Goal: Contribute content

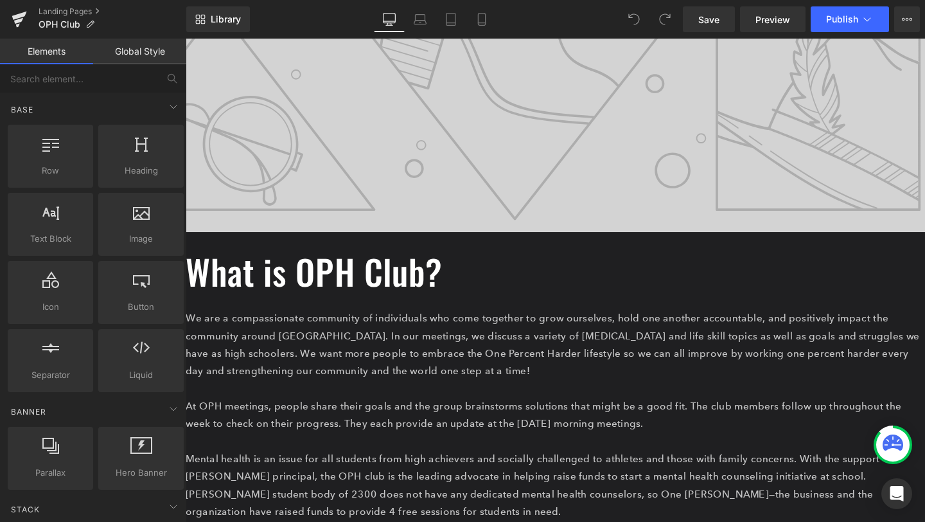
scroll to position [371, 0]
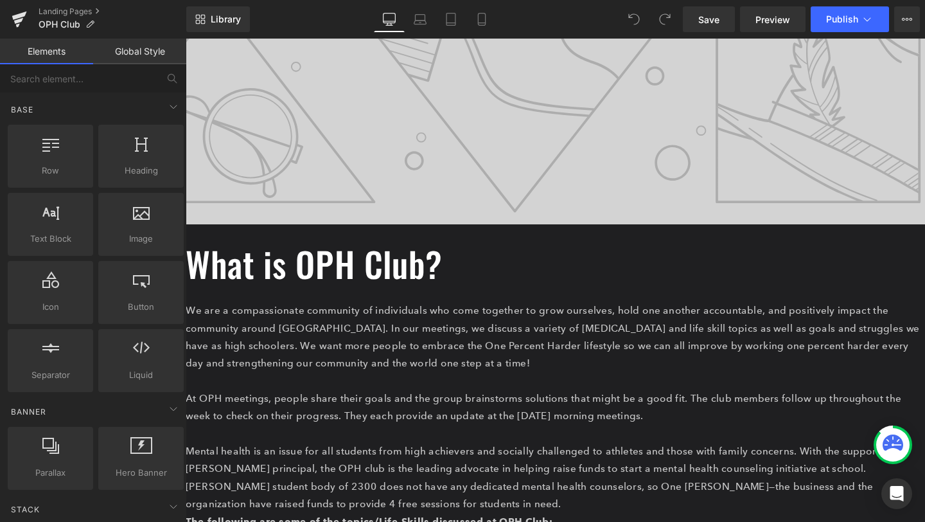
click at [414, 389] on p at bounding box center [574, 398] width 777 height 19
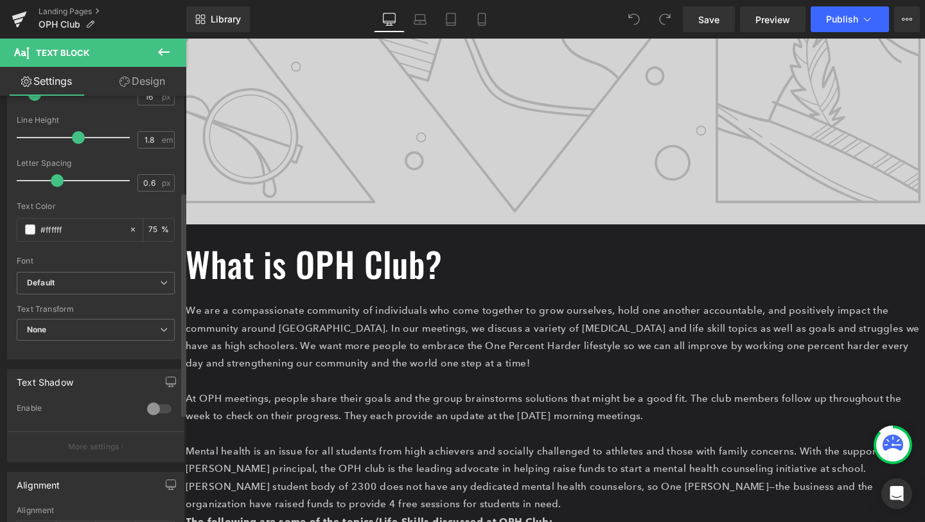
scroll to position [182, 0]
click at [51, 322] on span "None" at bounding box center [96, 329] width 158 height 22
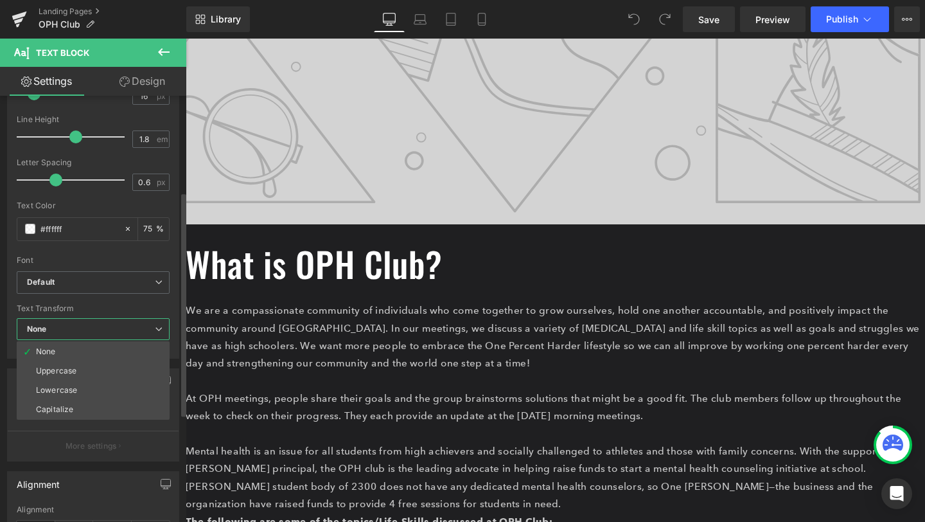
click at [51, 322] on span "None" at bounding box center [93, 329] width 153 height 22
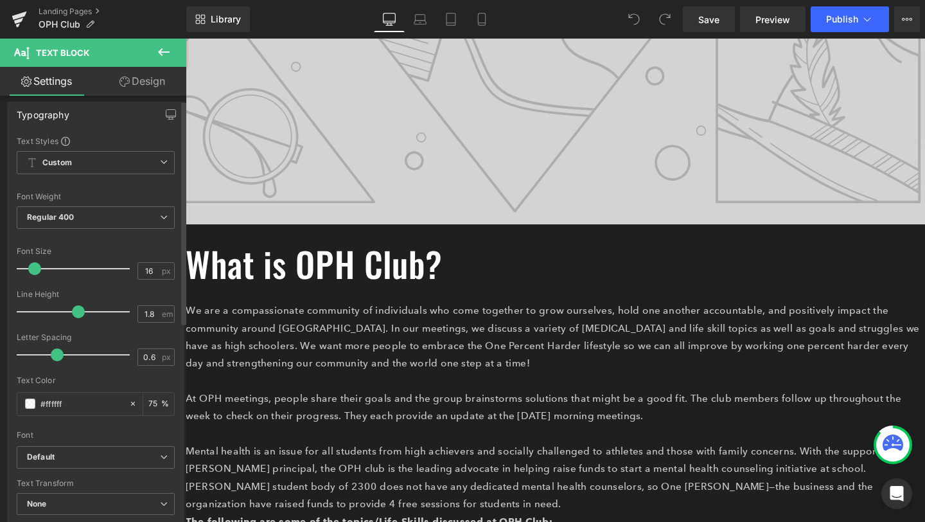
scroll to position [0, 0]
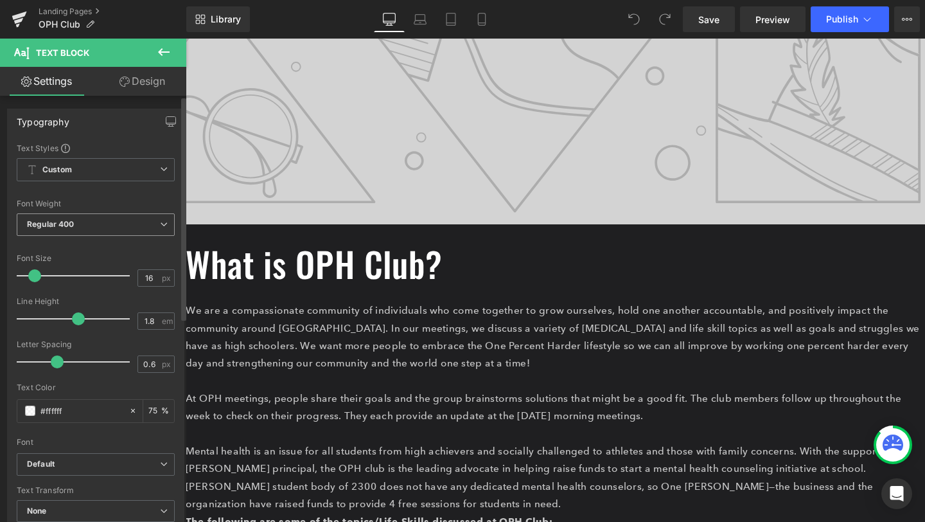
click at [75, 225] on span "Regular 400" at bounding box center [96, 224] width 158 height 22
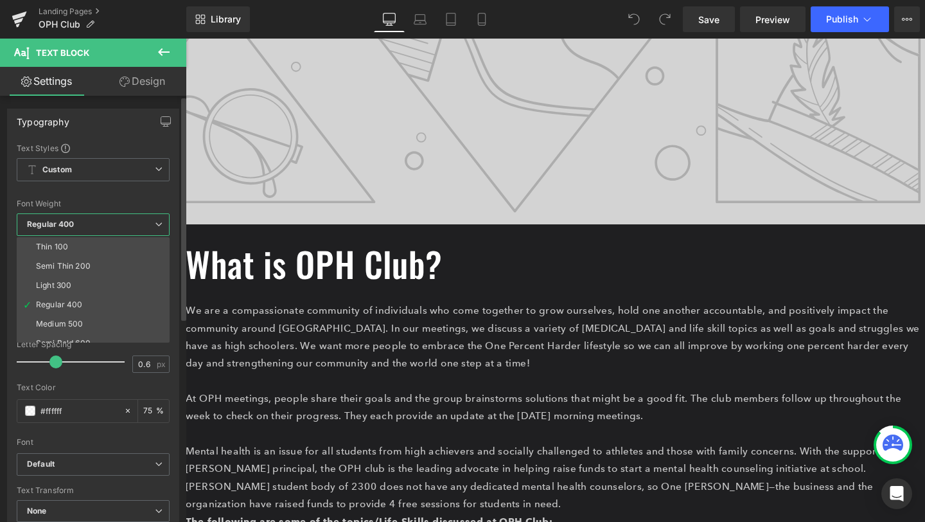
click at [75, 225] on span "Regular 400" at bounding box center [93, 224] width 153 height 22
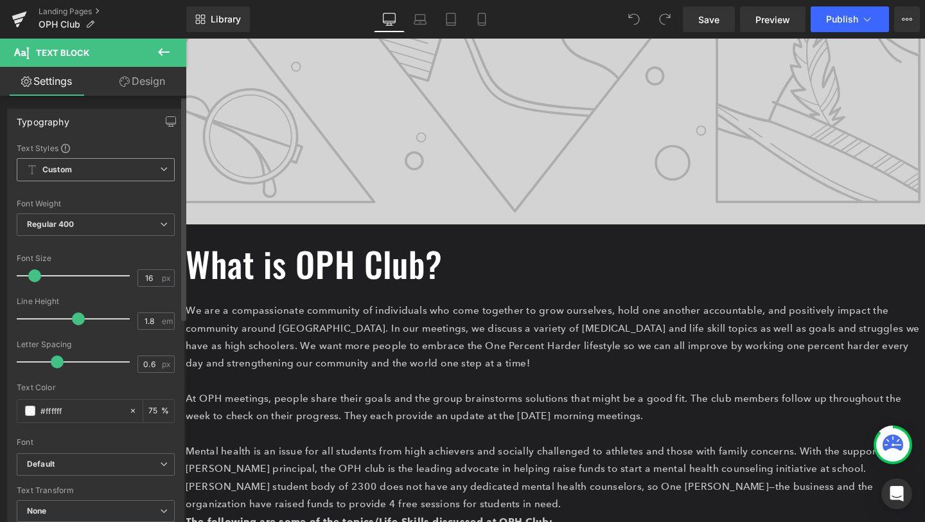
click at [85, 177] on span "Custom Setup Global Style" at bounding box center [96, 169] width 158 height 23
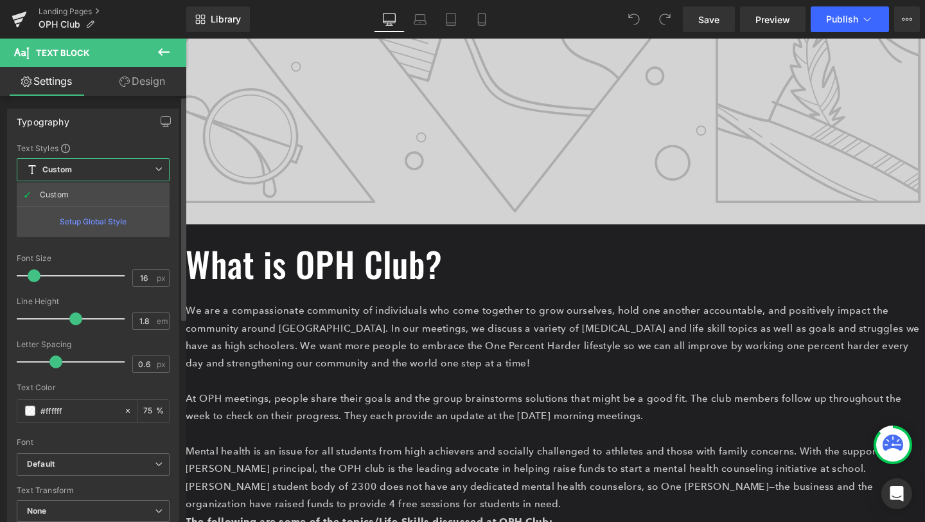
click at [85, 177] on span "Custom Setup Global Style" at bounding box center [93, 169] width 153 height 23
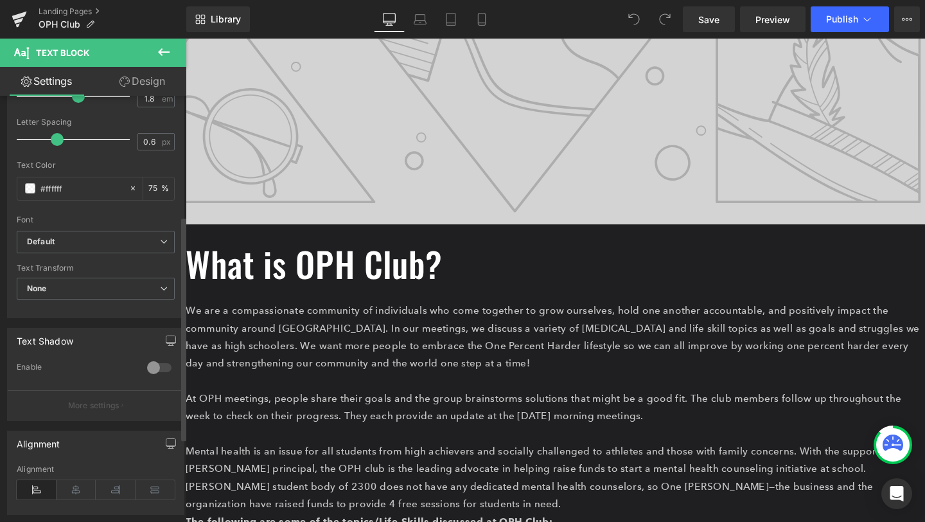
scroll to position [228, 0]
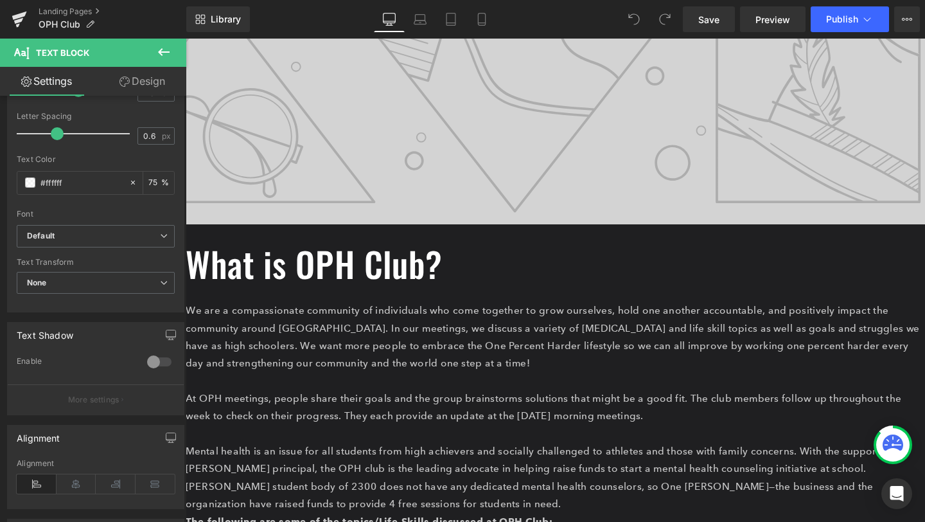
click at [136, 87] on link "Design" at bounding box center [142, 81] width 93 height 29
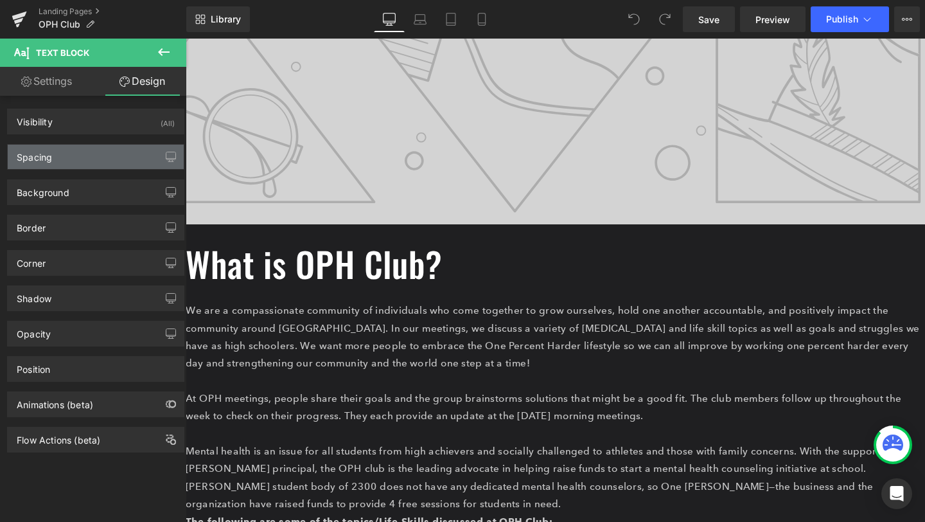
click at [109, 152] on div "Spacing" at bounding box center [96, 157] width 176 height 24
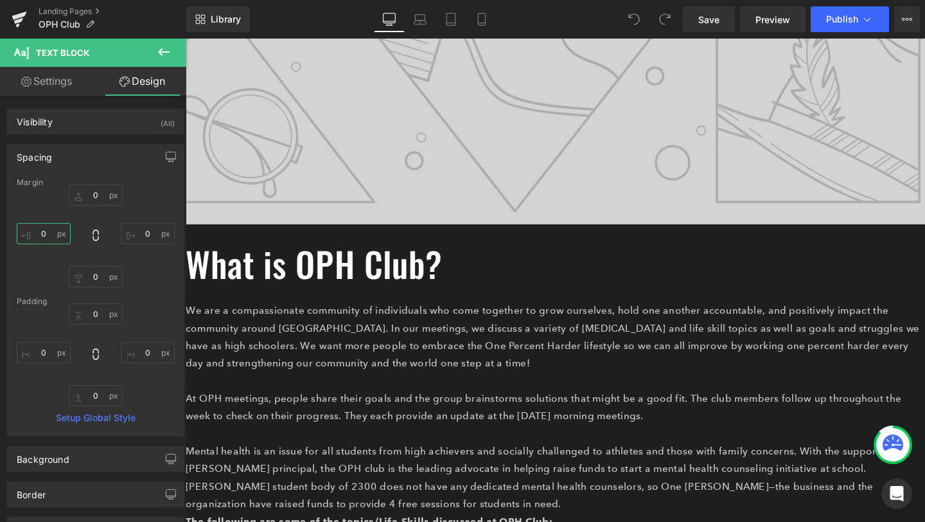
click at [48, 233] on input "0" at bounding box center [44, 233] width 54 height 21
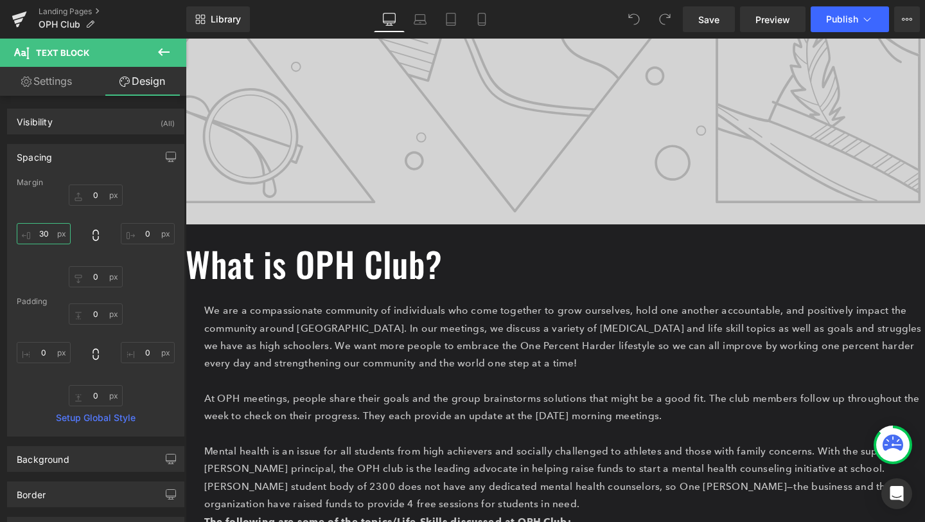
type input "3"
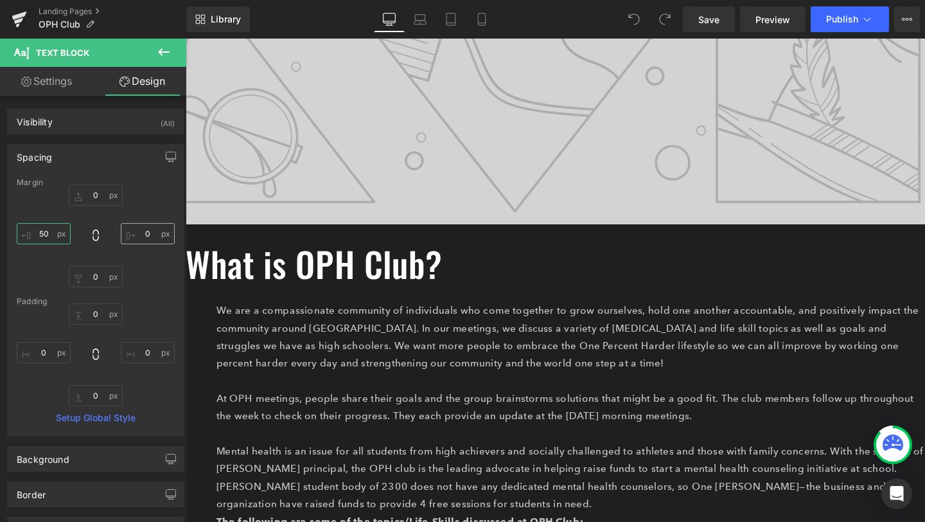
type input "50"
click at [145, 234] on input "0" at bounding box center [148, 233] width 54 height 21
type input "50"
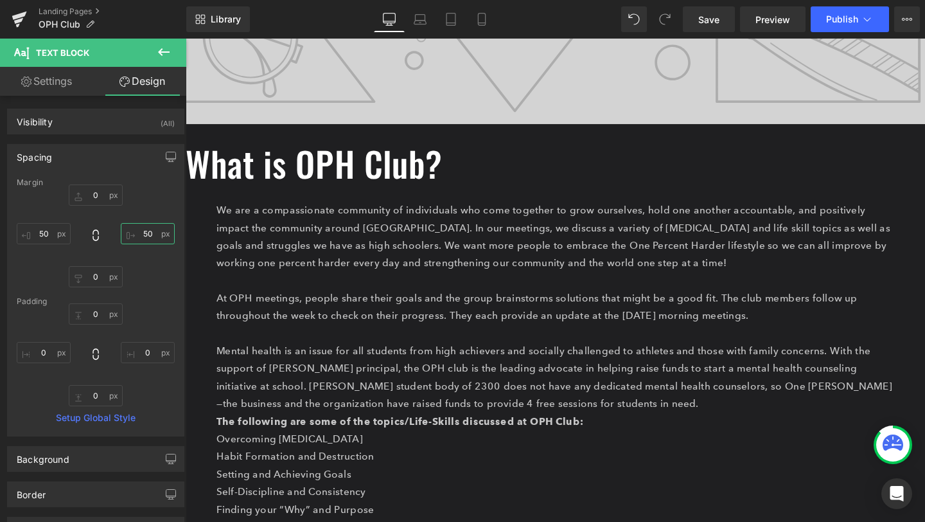
scroll to position [477, 0]
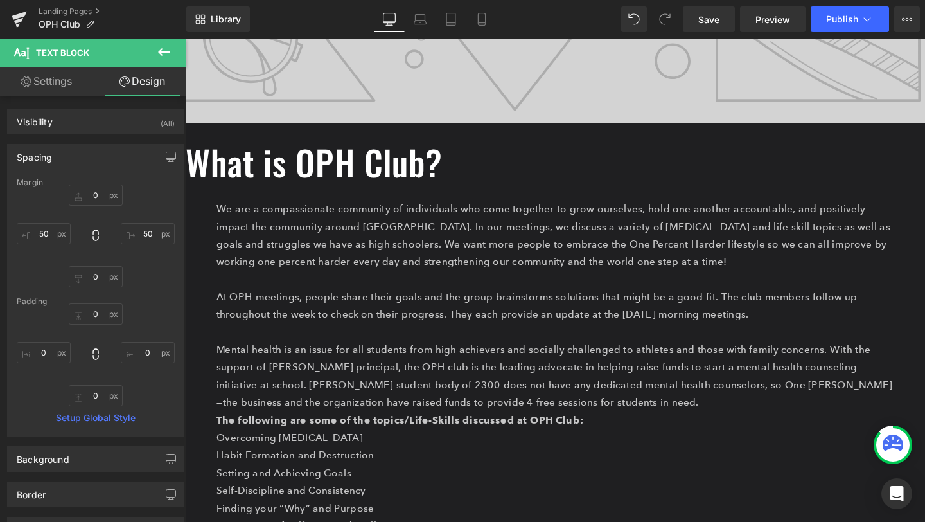
click at [653, 356] on p "Mental health is an issue for all students from high achievers and socially cha…" at bounding box center [574, 393] width 713 height 74
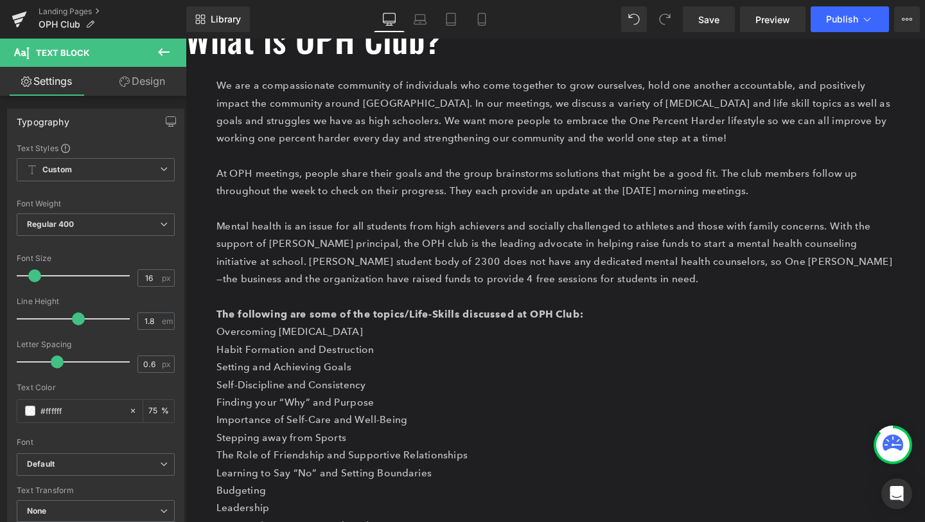
scroll to position [612, 0]
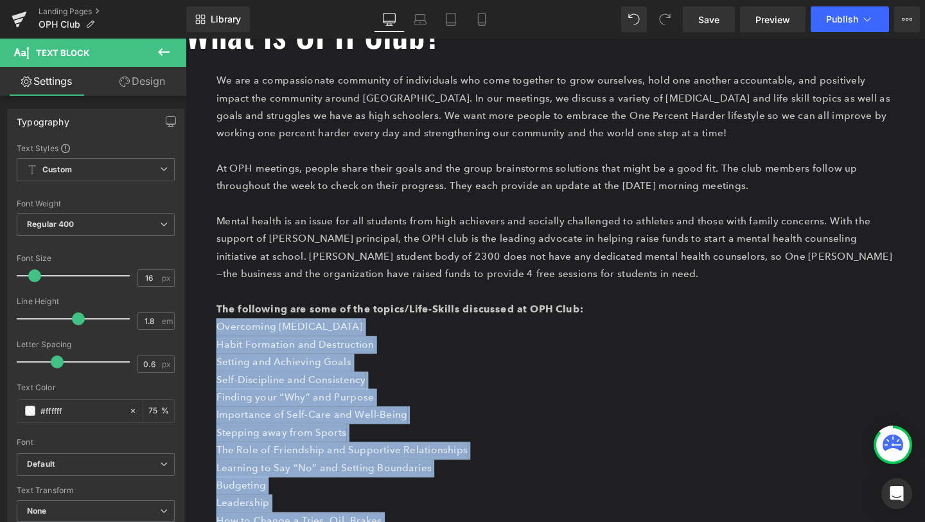
drag, startPoint x: 309, startPoint y: 478, endPoint x: 218, endPoint y: 236, distance: 257.9
click at [218, 236] on div "We are a compassionate community of individuals who come together to grow ourse…" at bounding box center [574, 351] width 713 height 592
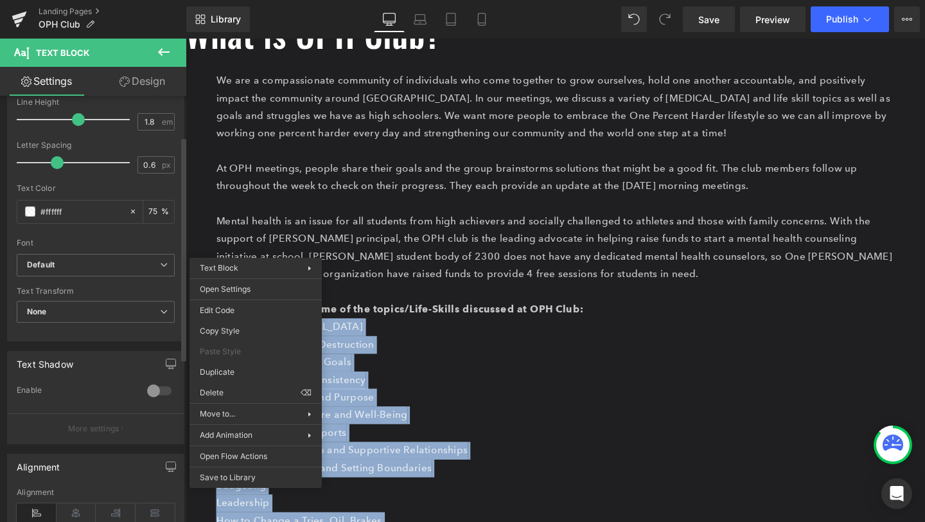
scroll to position [0, 0]
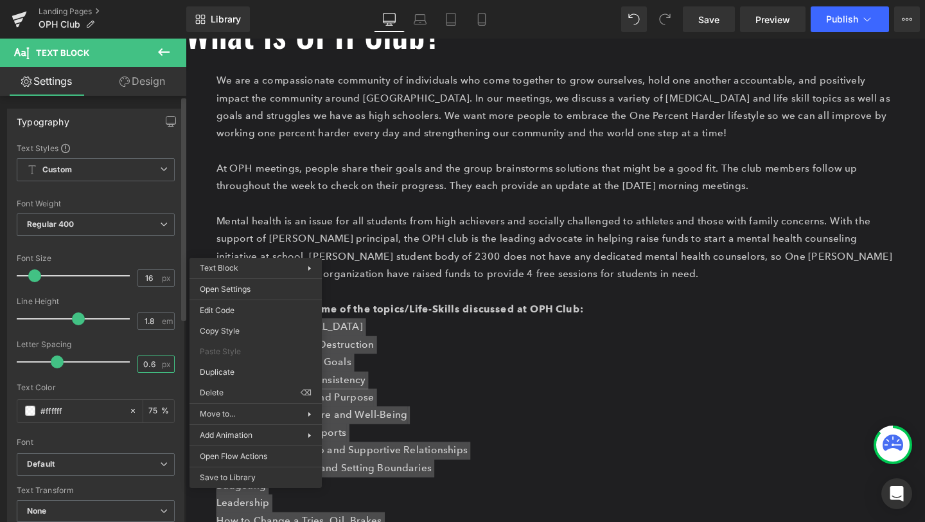
click at [149, 363] on input "0.6" at bounding box center [149, 364] width 22 height 16
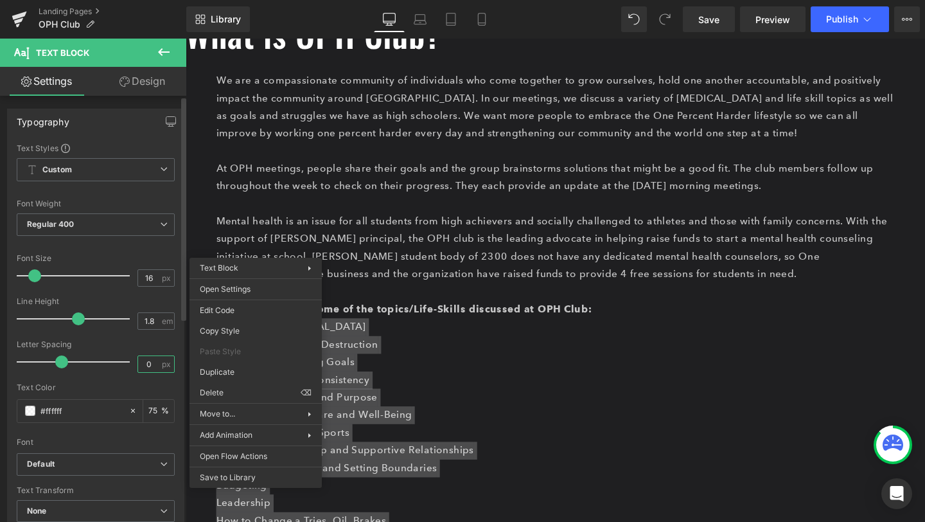
type input "0.6"
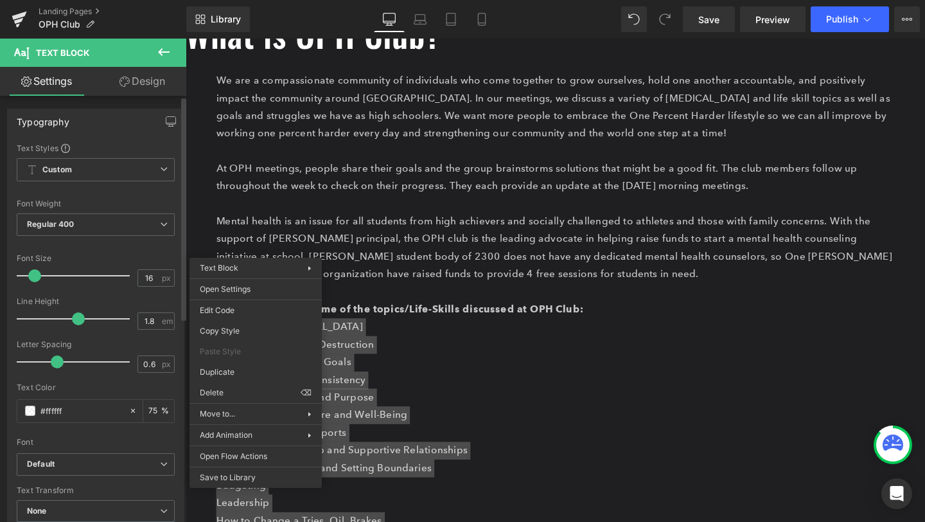
click at [103, 297] on div "Line Height" at bounding box center [96, 301] width 158 height 9
click at [143, 85] on link "Design" at bounding box center [142, 81] width 93 height 29
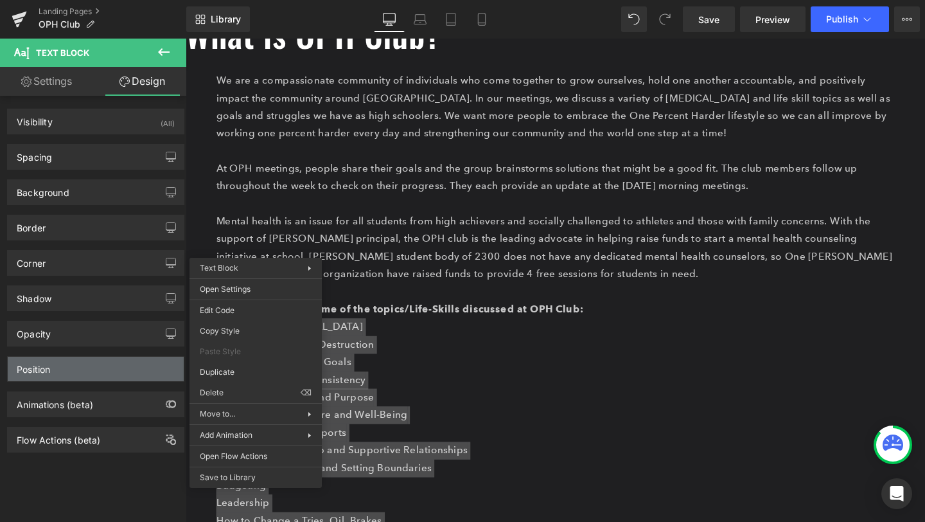
click at [91, 367] on div "Position" at bounding box center [96, 368] width 176 height 24
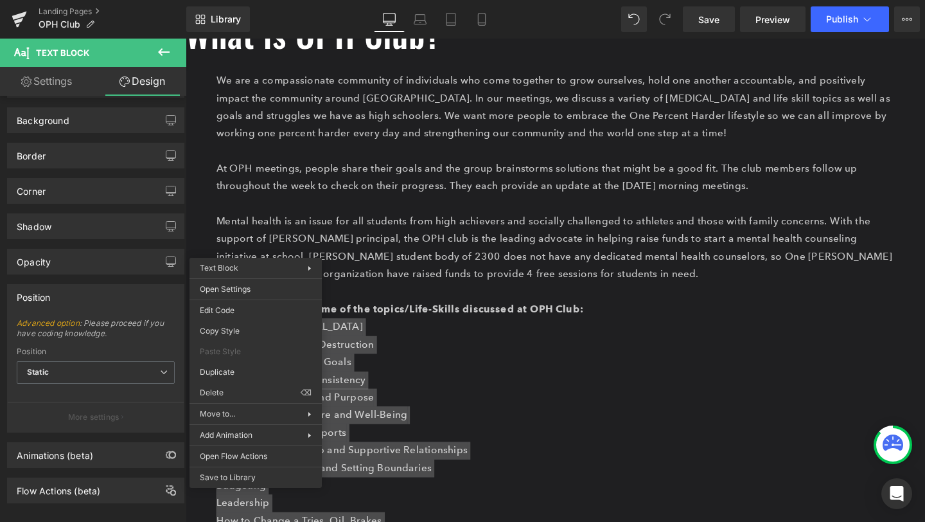
scroll to position [82, 0]
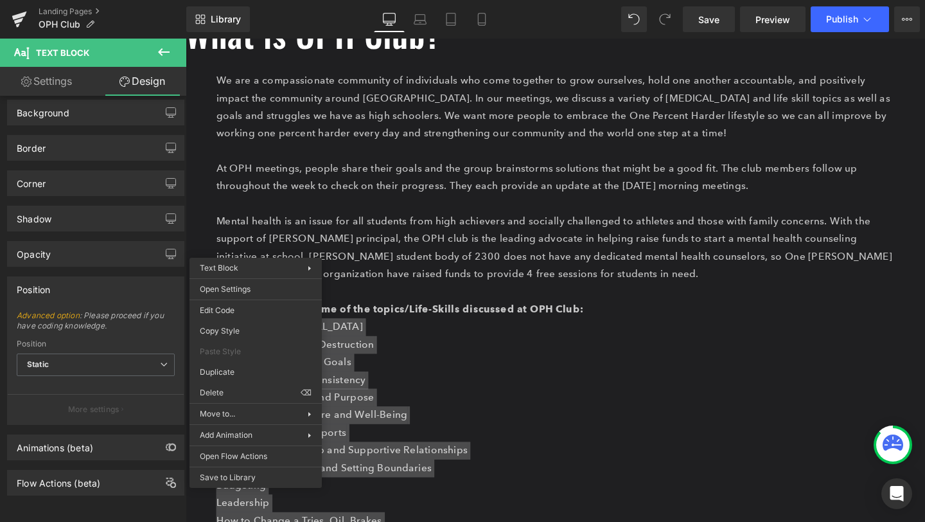
click at [91, 367] on span "Static" at bounding box center [96, 364] width 158 height 22
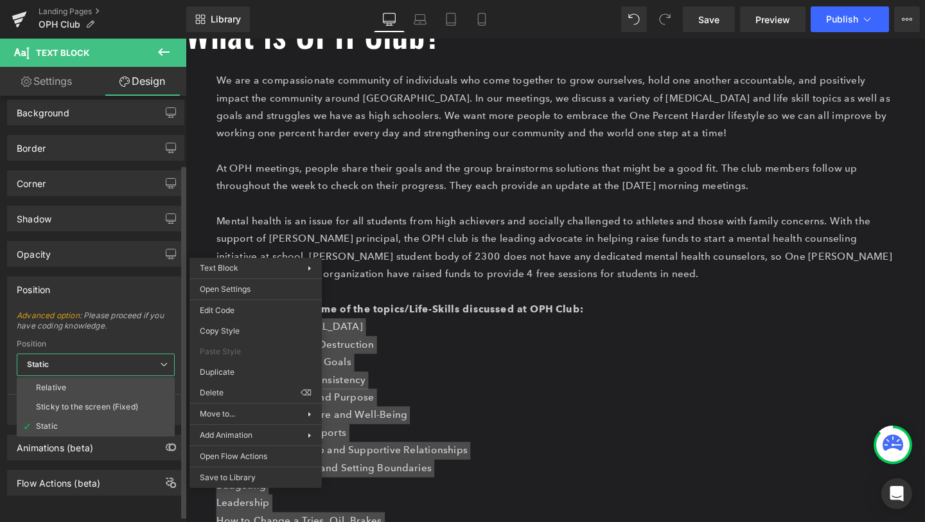
click at [91, 367] on span "Static" at bounding box center [96, 364] width 158 height 22
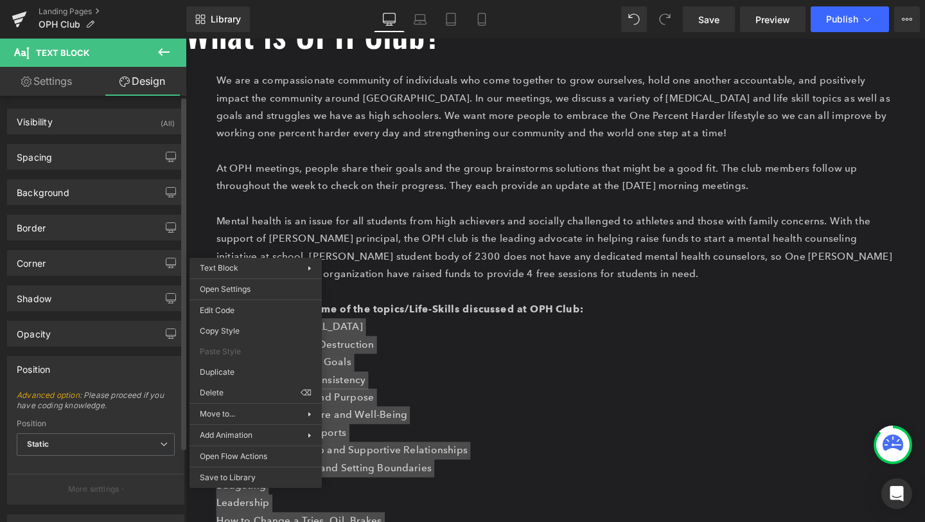
scroll to position [90, 0]
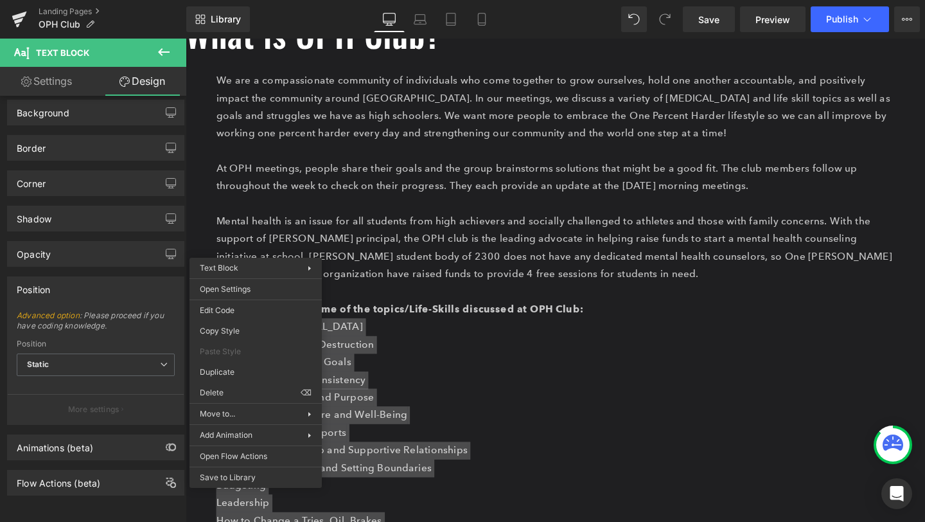
click at [71, 75] on link "Settings" at bounding box center [46, 81] width 93 height 29
type input "75"
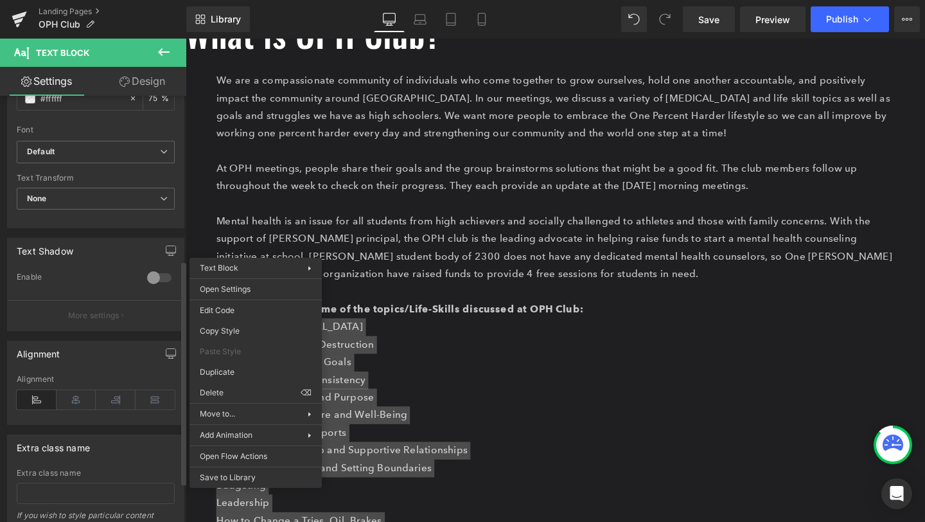
scroll to position [387, 0]
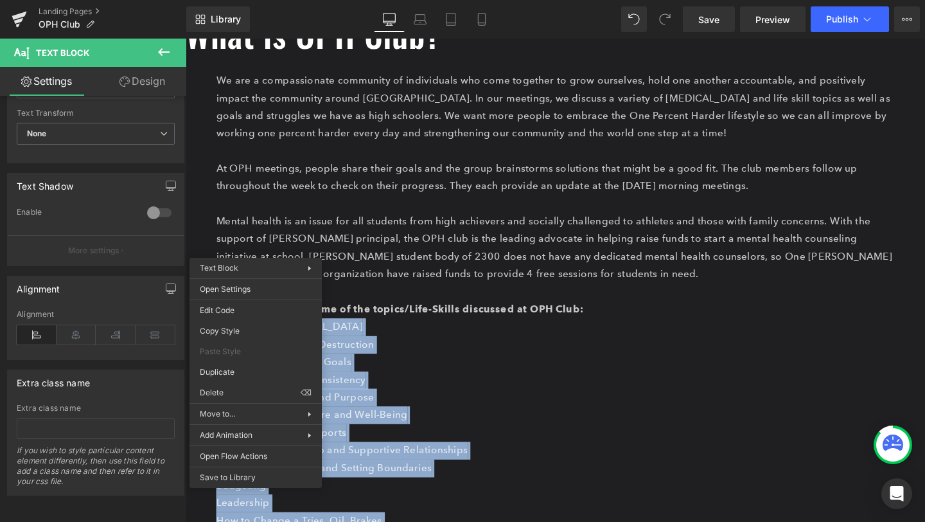
click at [501, 333] on p "Overcoming [MEDICAL_DATA] Habit Formation and Destruction Setting and Achieving…" at bounding box center [574, 425] width 713 height 185
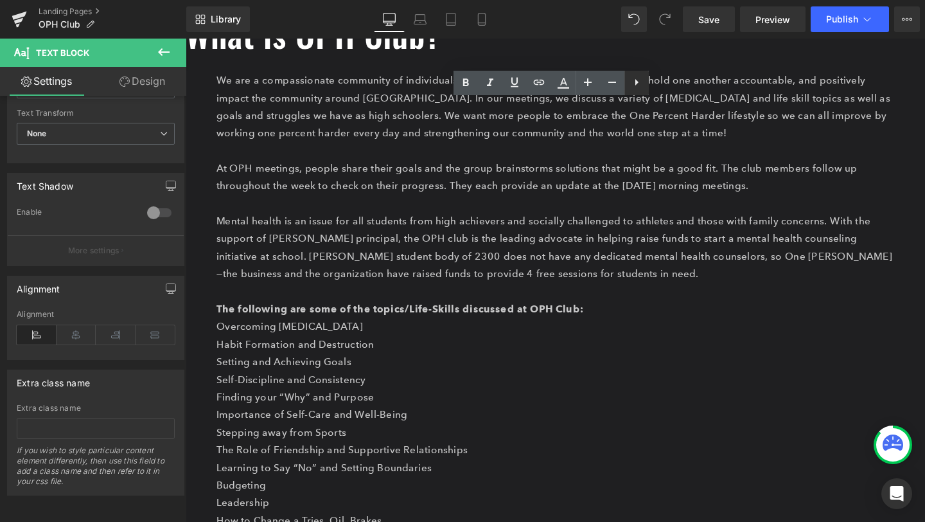
click at [635, 90] on link at bounding box center [636, 83] width 24 height 24
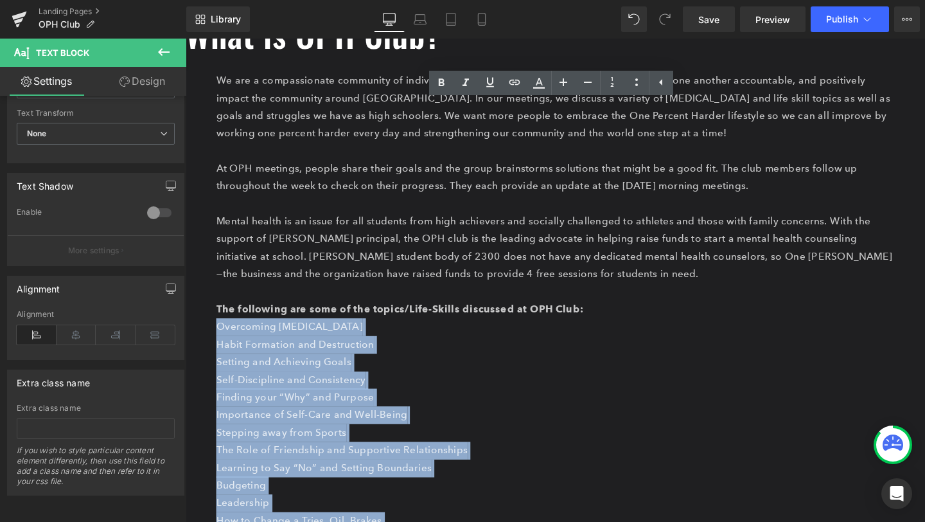
drag, startPoint x: 321, startPoint y: 481, endPoint x: 221, endPoint y: 237, distance: 263.8
click at [221, 237] on div "We are a compassionate community of individuals who come together to grow ourse…" at bounding box center [574, 351] width 713 height 592
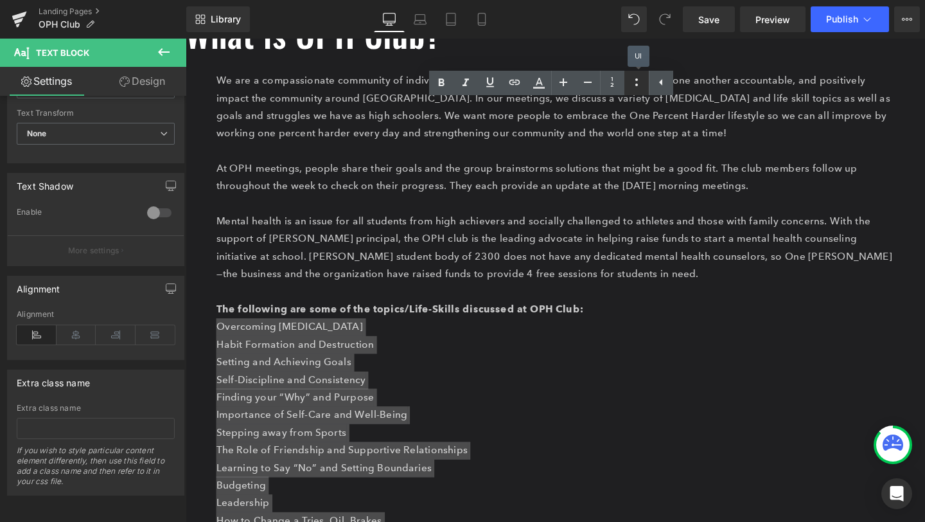
click at [642, 83] on icon at bounding box center [636, 82] width 15 height 15
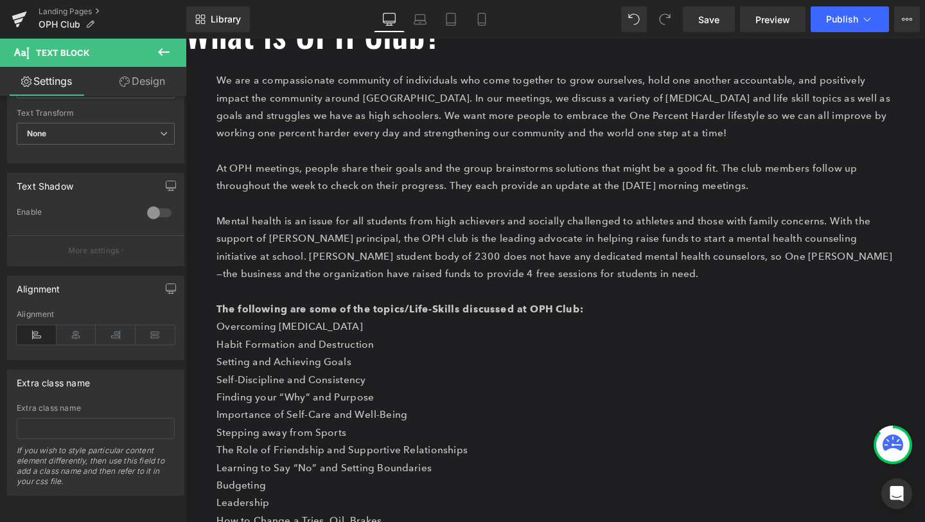
scroll to position [631, 0]
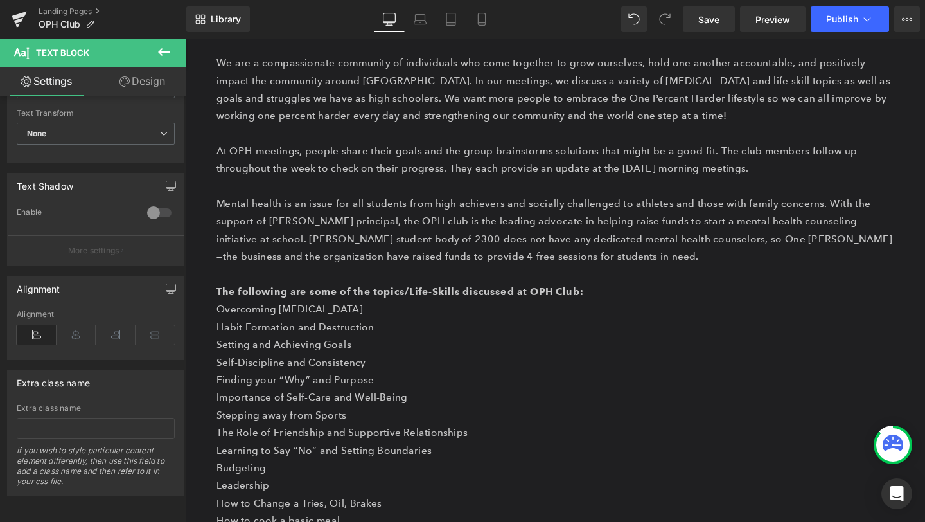
type input "0"
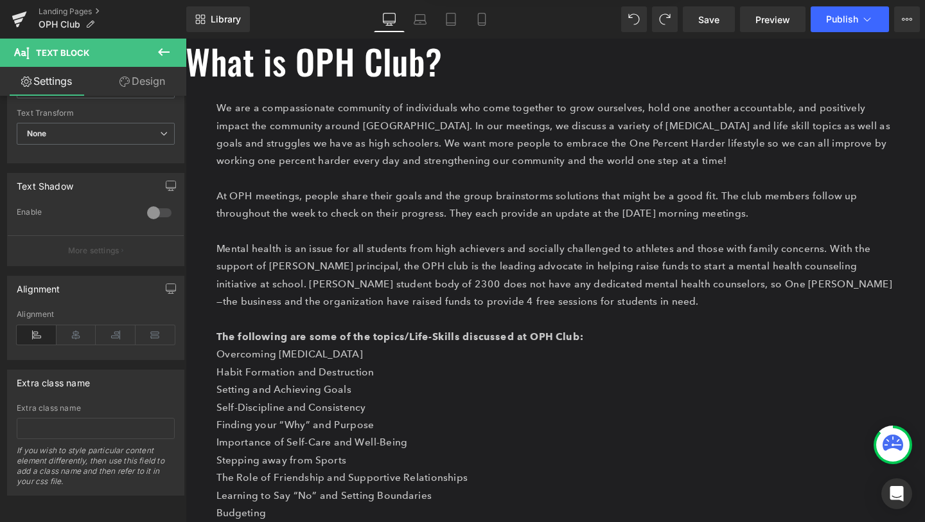
scroll to position [622, 0]
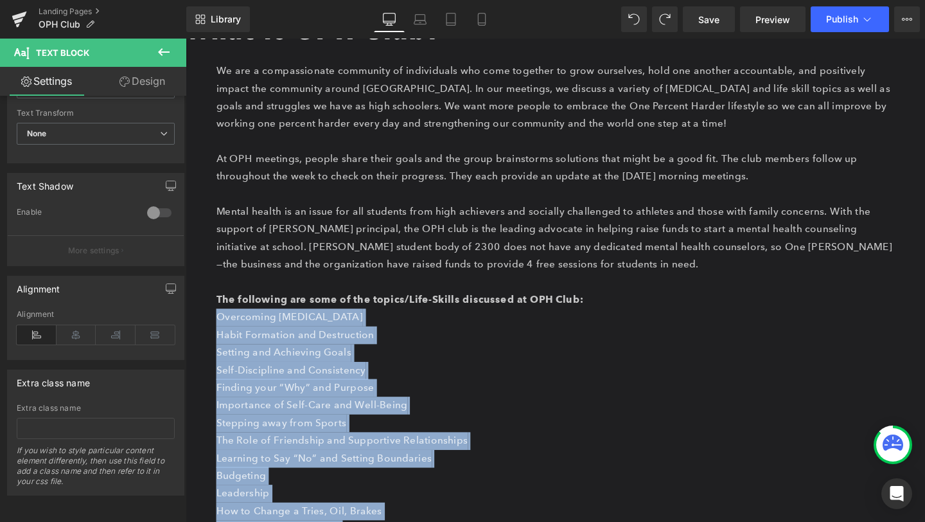
drag, startPoint x: 315, startPoint y: 467, endPoint x: 218, endPoint y: 225, distance: 260.0
click at [218, 225] on div "We are a compassionate community of individuals who come together to grow ourse…" at bounding box center [574, 341] width 713 height 592
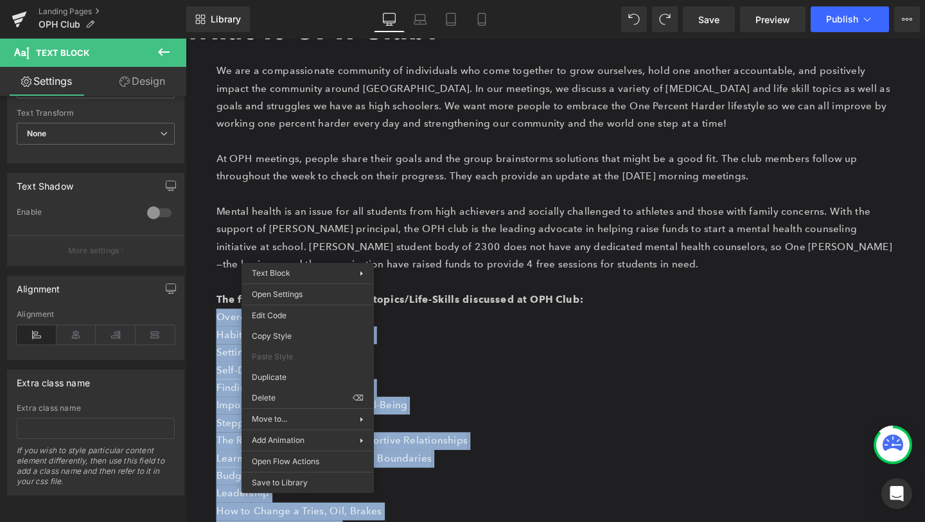
click at [461, 330] on p "Overcoming [MEDICAL_DATA] Habit Formation and Destruction Setting and Achieving…" at bounding box center [574, 414] width 713 height 185
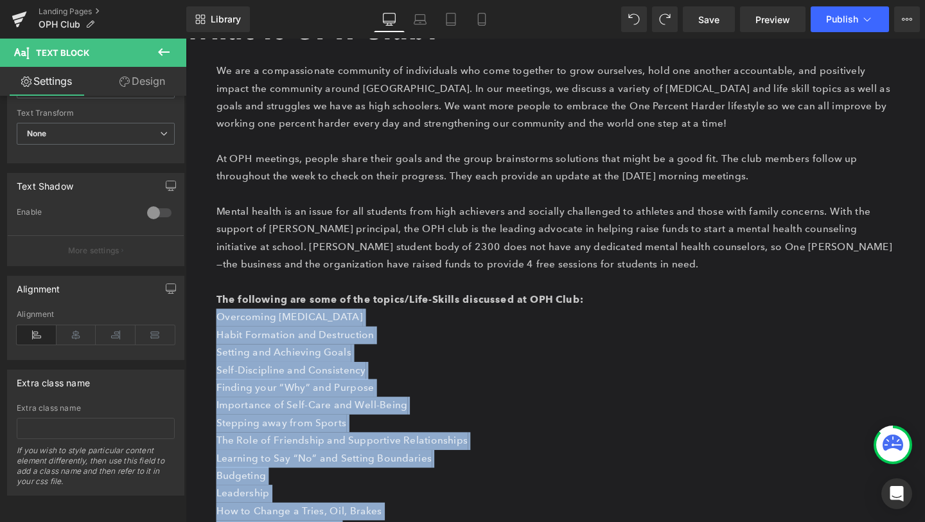
drag, startPoint x: 312, startPoint y: 462, endPoint x: 218, endPoint y: 230, distance: 251.0
click at [218, 230] on div "We are a compassionate community of individuals who come together to grow ourse…" at bounding box center [574, 341] width 713 height 592
click at [480, 322] on p "Overcoming [MEDICAL_DATA] Habit Formation and Destruction Setting and Achieving…" at bounding box center [574, 414] width 713 height 185
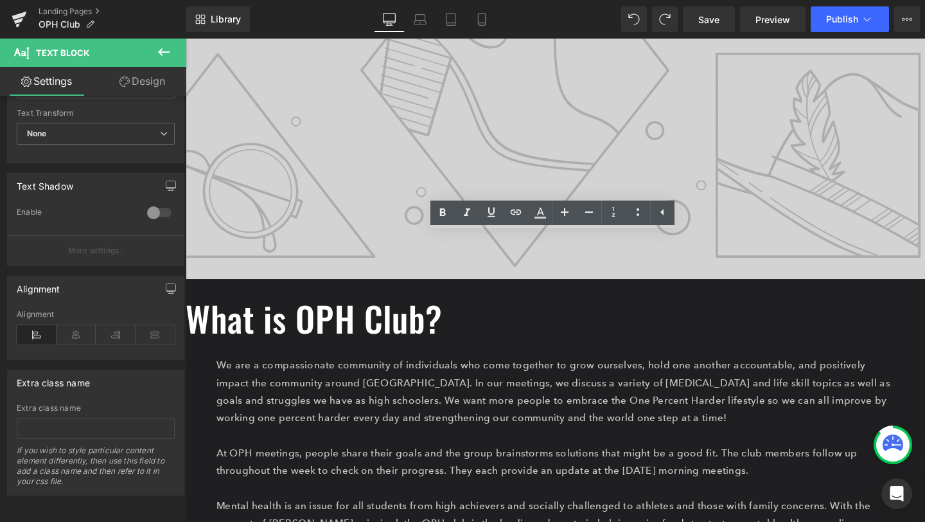
scroll to position [321, 0]
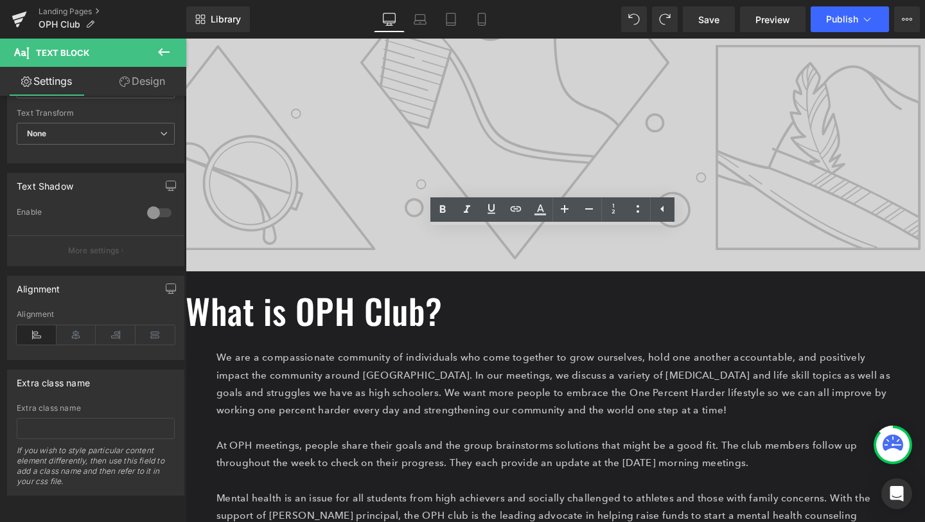
click at [770, 303] on h1 "What is OPH Club?" at bounding box center [574, 325] width 777 height 44
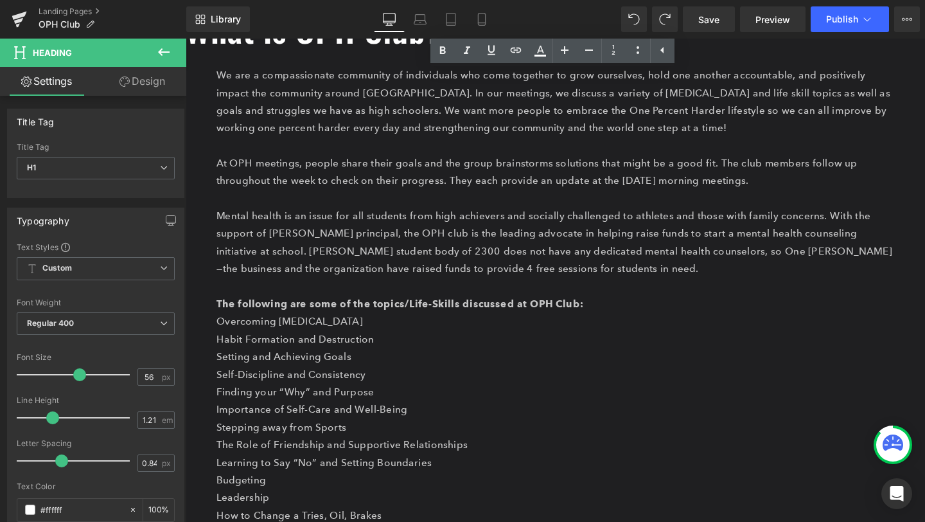
scroll to position [648, 0]
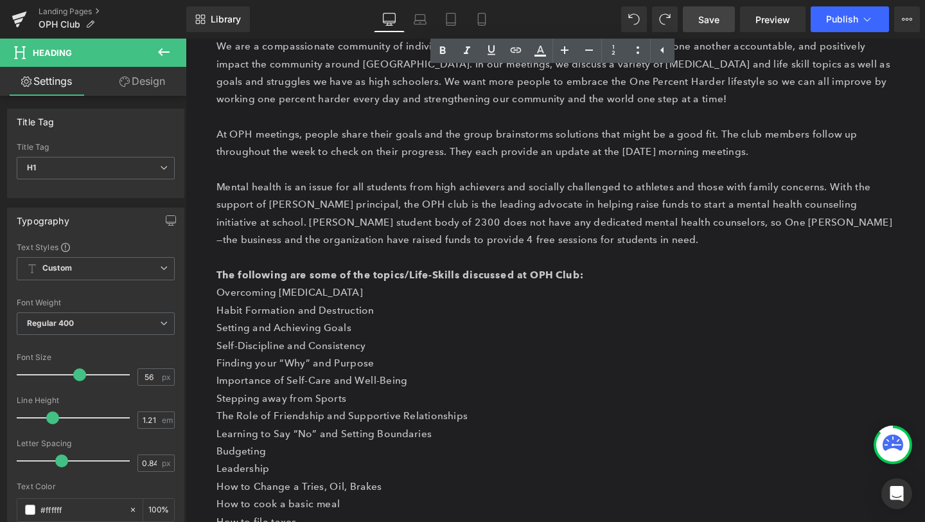
click at [717, 25] on span "Save" at bounding box center [708, 19] width 21 height 13
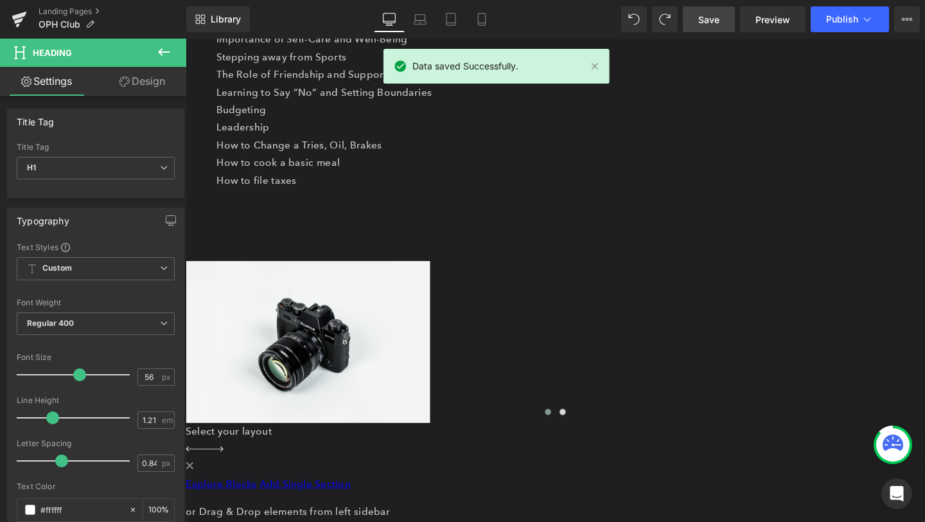
scroll to position [1007, 0]
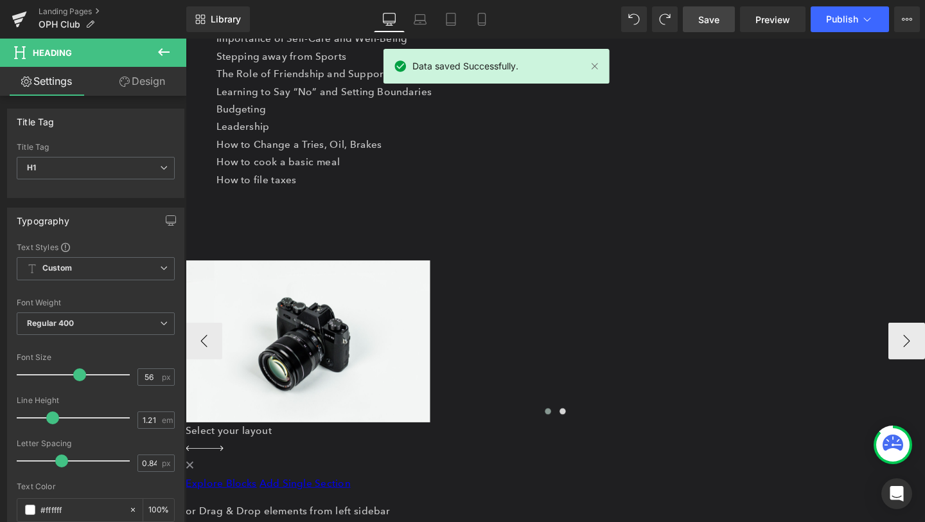
click at [186, 39] on span "Image" at bounding box center [186, 39] width 0 height 0
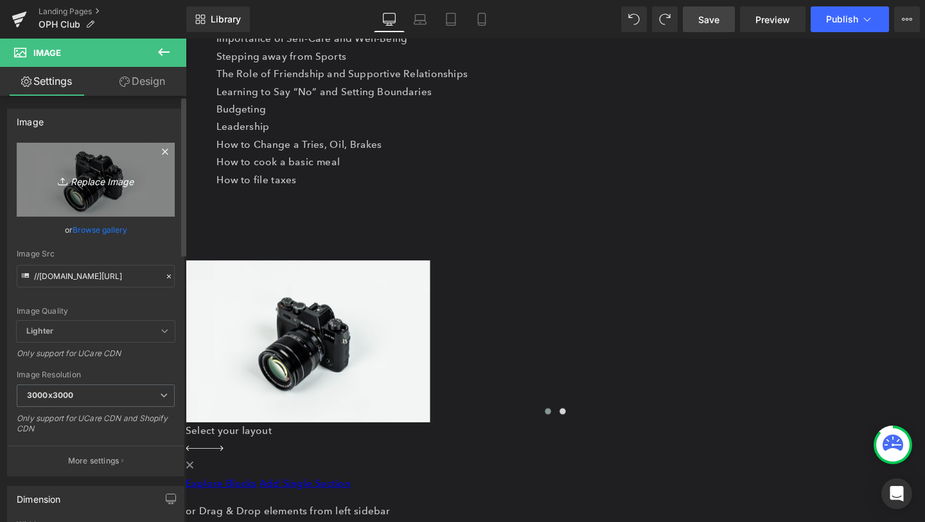
click at [91, 168] on link "Replace Image" at bounding box center [96, 180] width 158 height 74
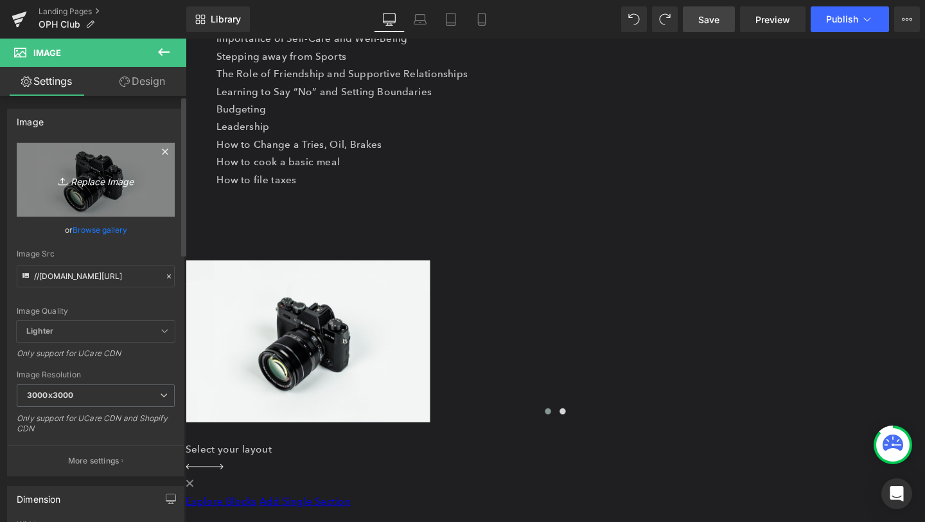
click at [106, 191] on link "Replace Image" at bounding box center [96, 180] width 158 height 74
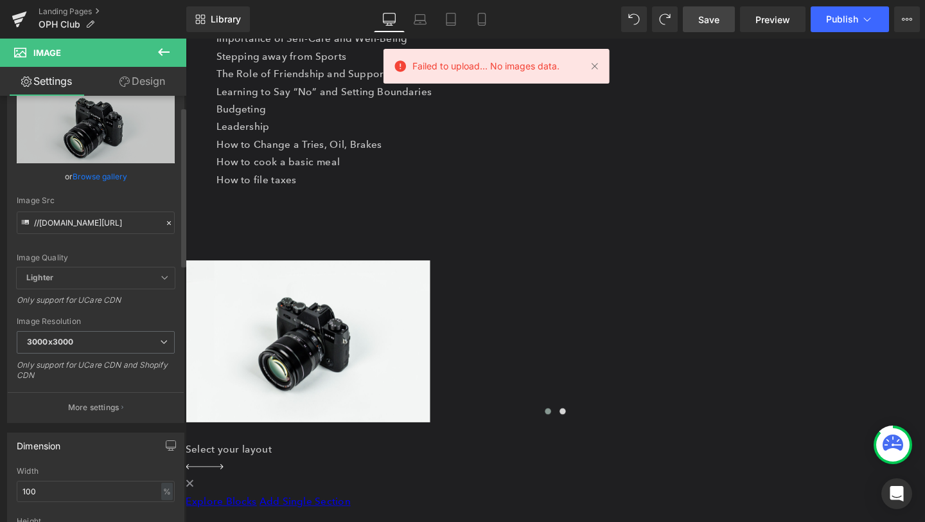
scroll to position [58, 0]
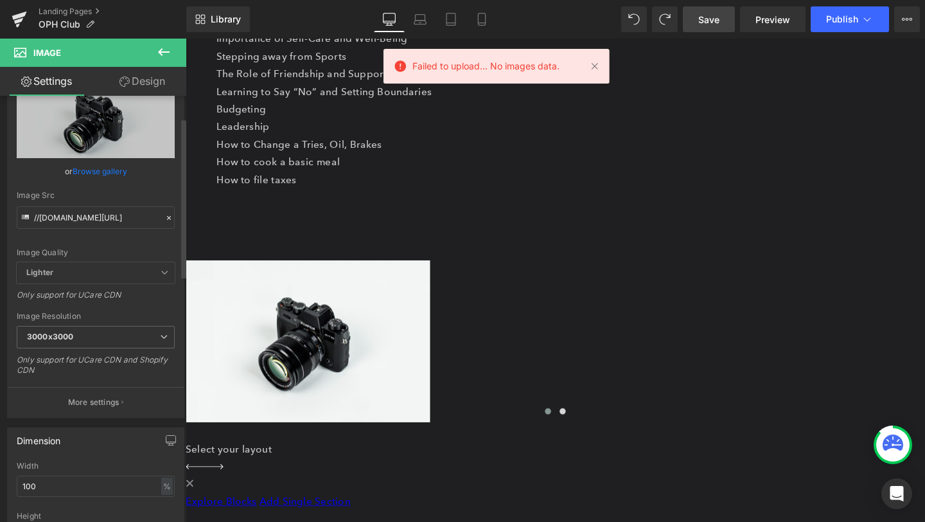
click at [85, 346] on span "3000x3000" at bounding box center [96, 337] width 158 height 22
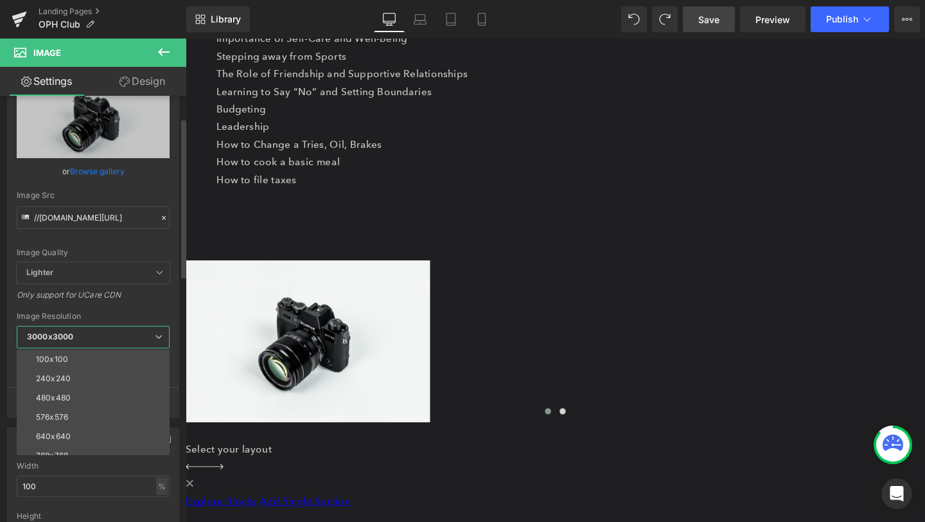
click at [85, 346] on span "3000x3000" at bounding box center [93, 337] width 153 height 22
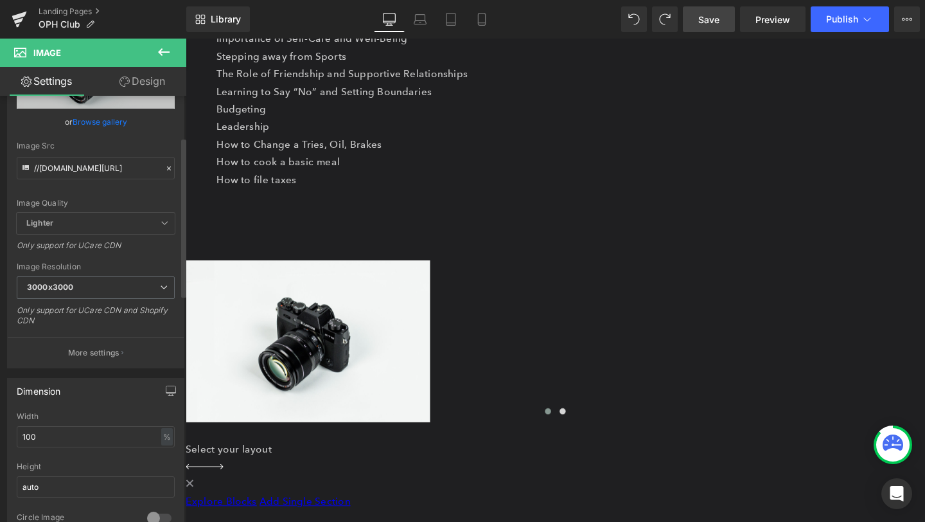
scroll to position [110, 0]
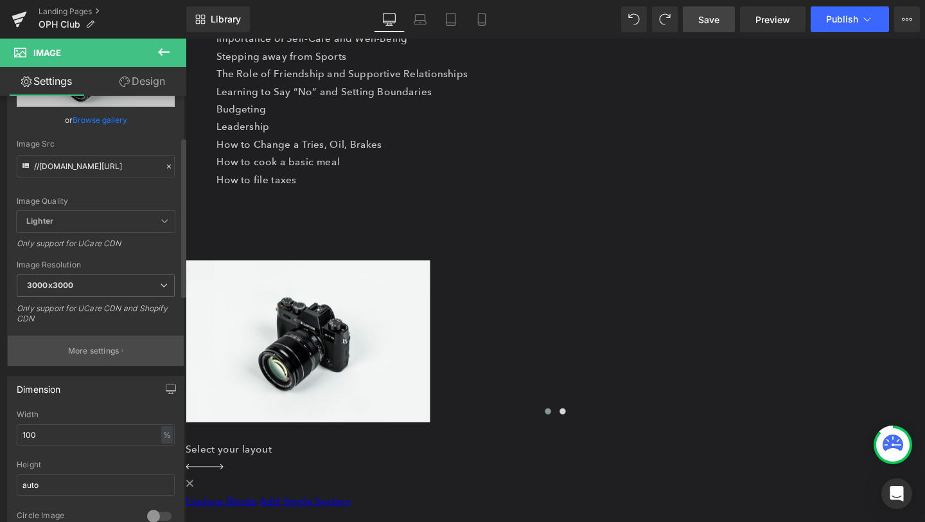
click at [85, 346] on p "More settings" at bounding box center [93, 351] width 51 height 12
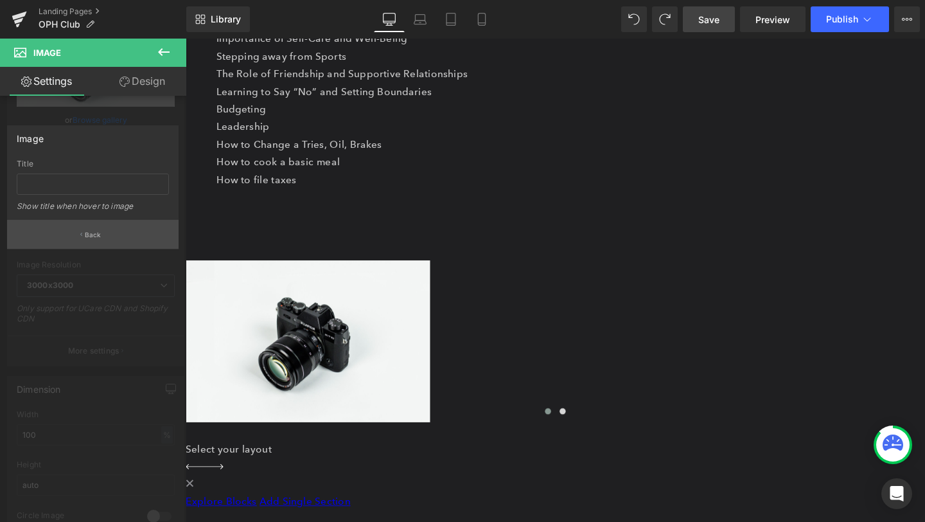
click at [87, 230] on p "Back" at bounding box center [93, 235] width 17 height 10
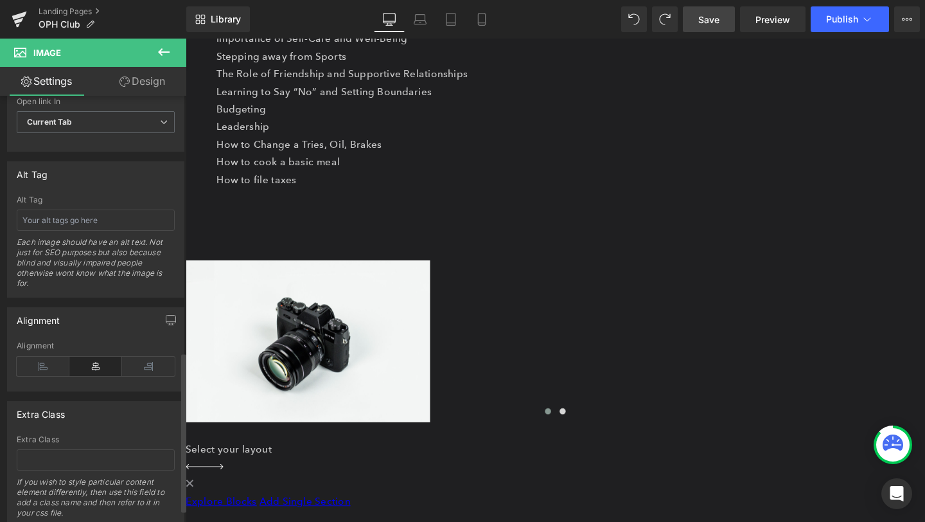
scroll to position [685, 0]
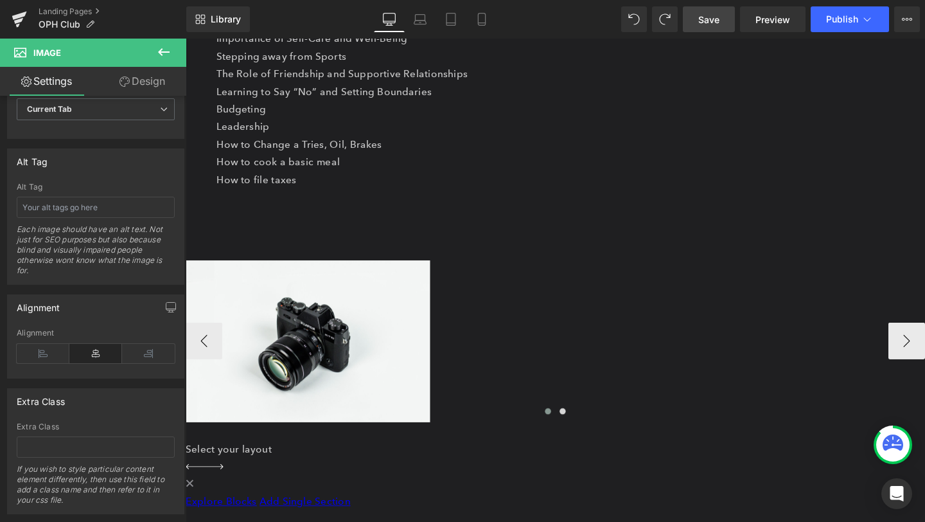
click at [186, 39] on icon at bounding box center [186, 39] width 0 height 0
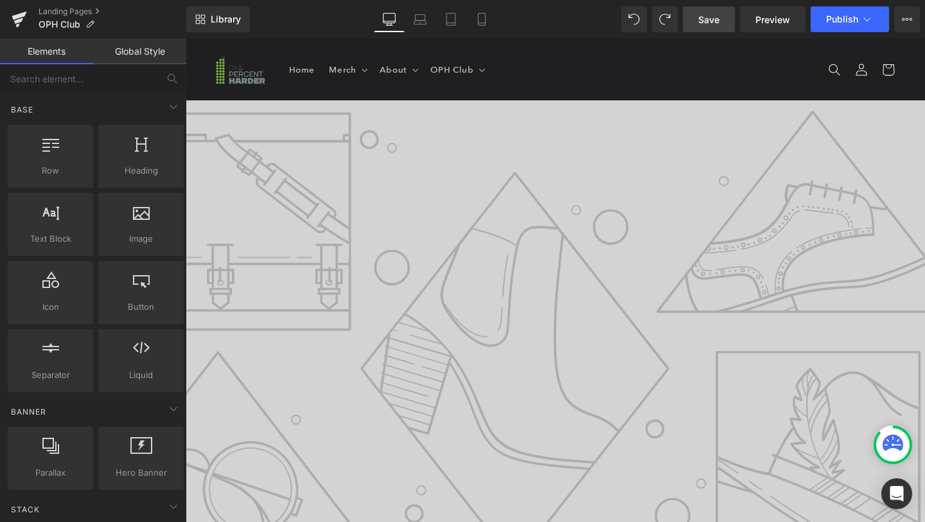
scroll to position [16, 0]
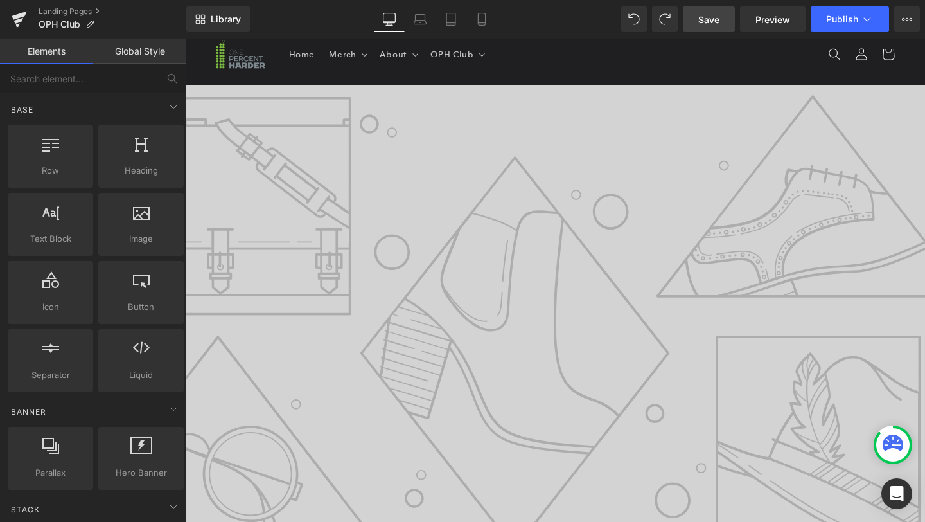
click at [714, 20] on span "Save" at bounding box center [708, 19] width 21 height 13
click at [907, 22] on icon at bounding box center [907, 19] width 10 height 10
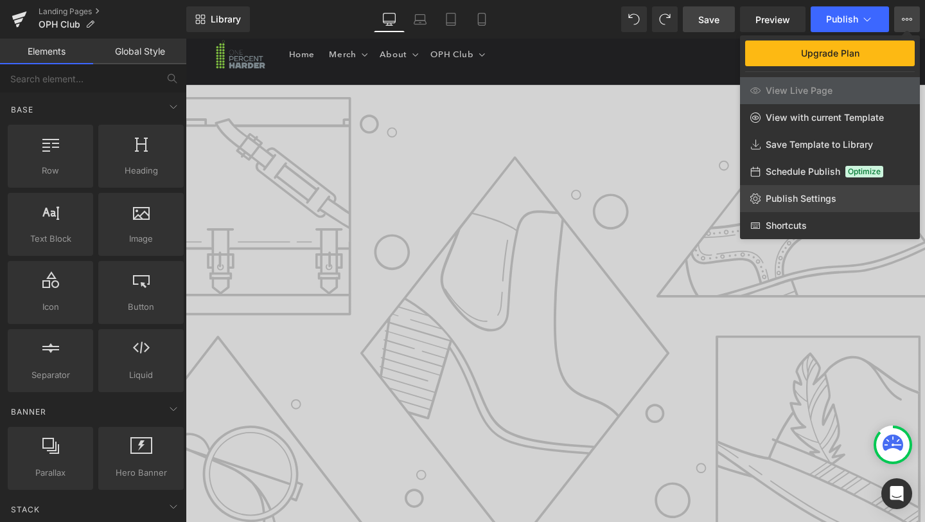
click at [813, 197] on span "Publish Settings" at bounding box center [801, 199] width 71 height 12
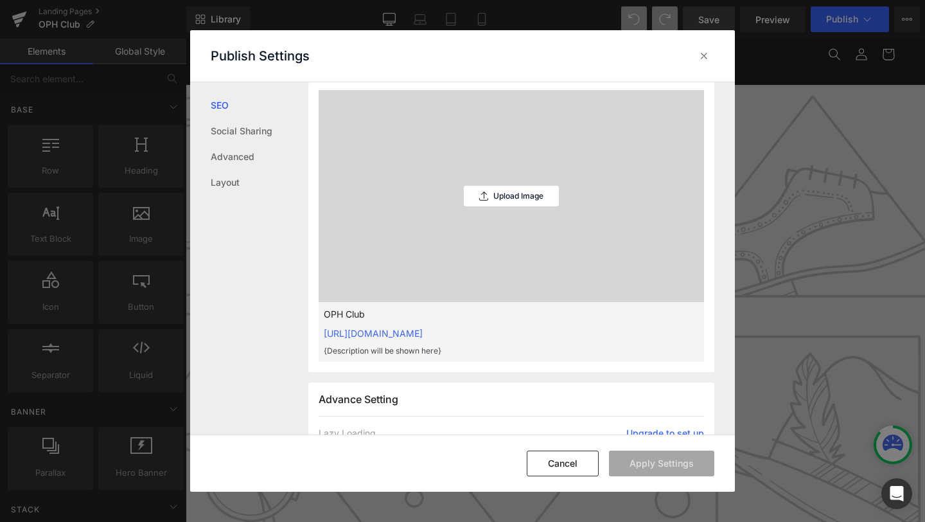
scroll to position [366, 0]
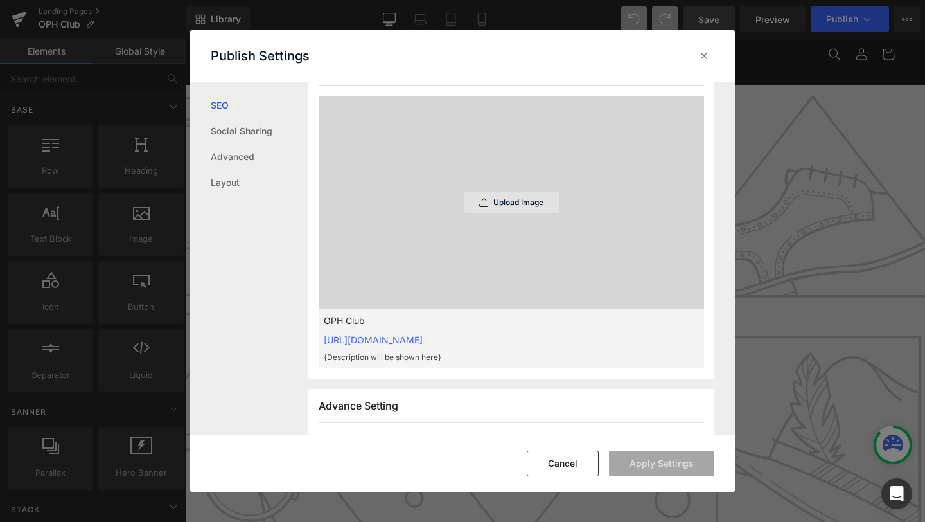
click at [485, 202] on div "Upload Image" at bounding box center [511, 202] width 95 height 21
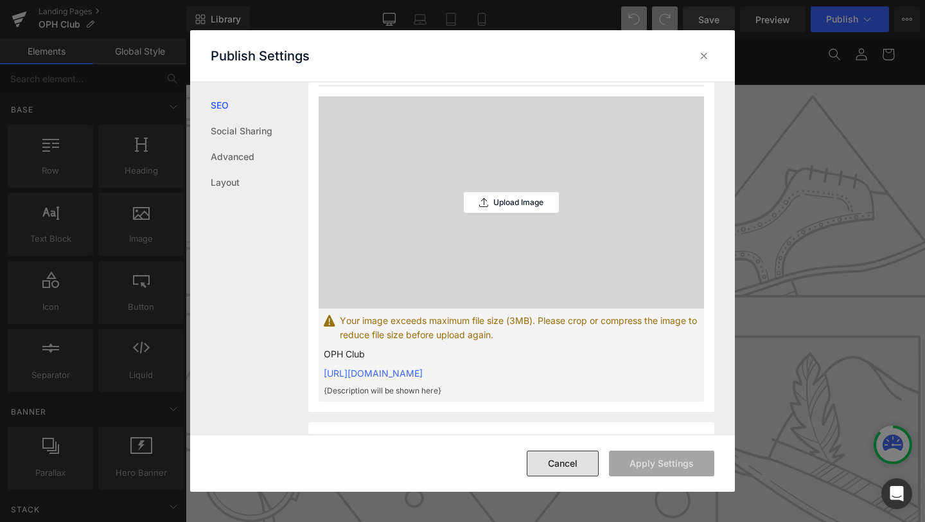
click at [567, 466] on button "Cancel" at bounding box center [563, 463] width 72 height 26
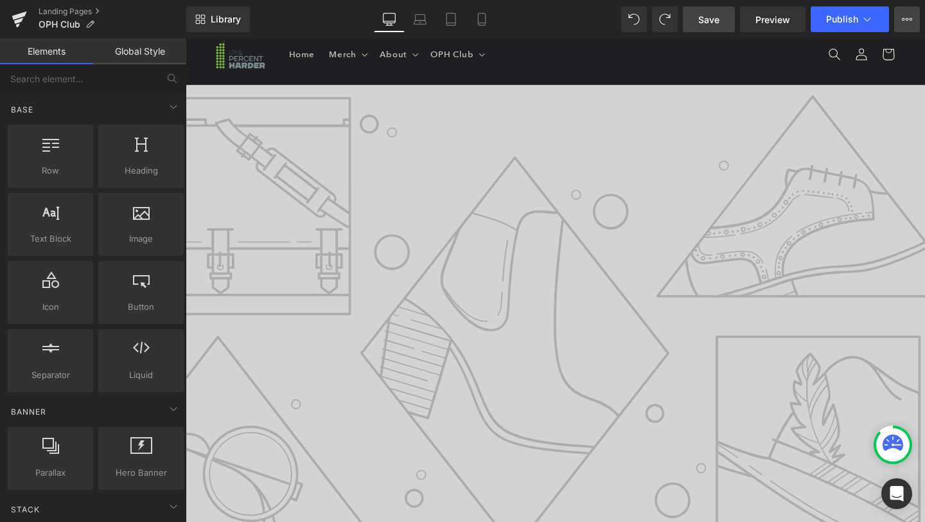
click at [915, 15] on button "Upgrade Plan View Live Page View with current Template Save Template to Library…" at bounding box center [907, 19] width 26 height 26
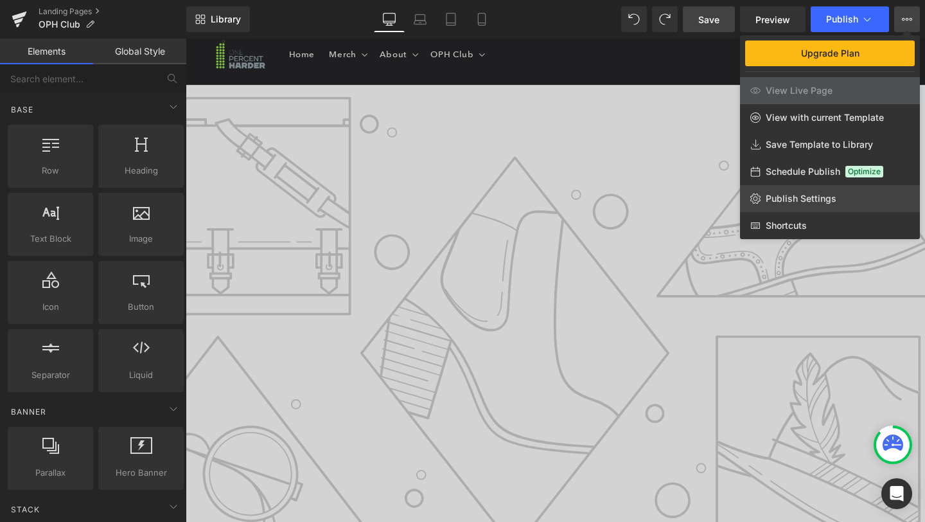
click at [805, 191] on link "Publish Settings" at bounding box center [830, 198] width 180 height 27
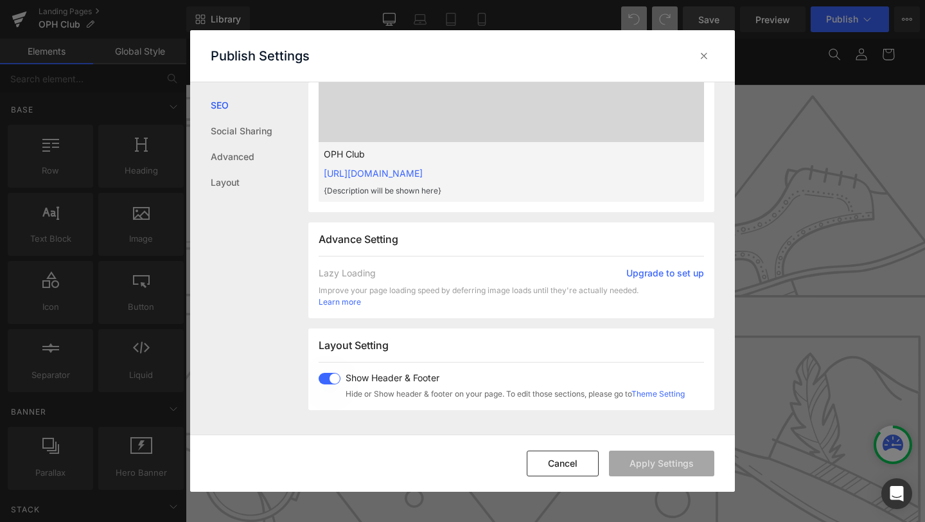
scroll to position [340, 0]
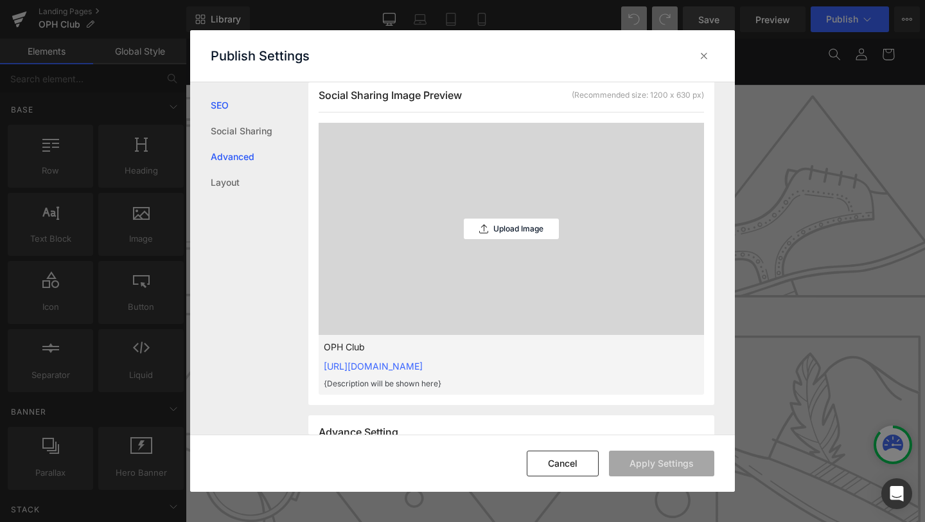
click at [247, 164] on link "Advanced" at bounding box center [260, 157] width 98 height 26
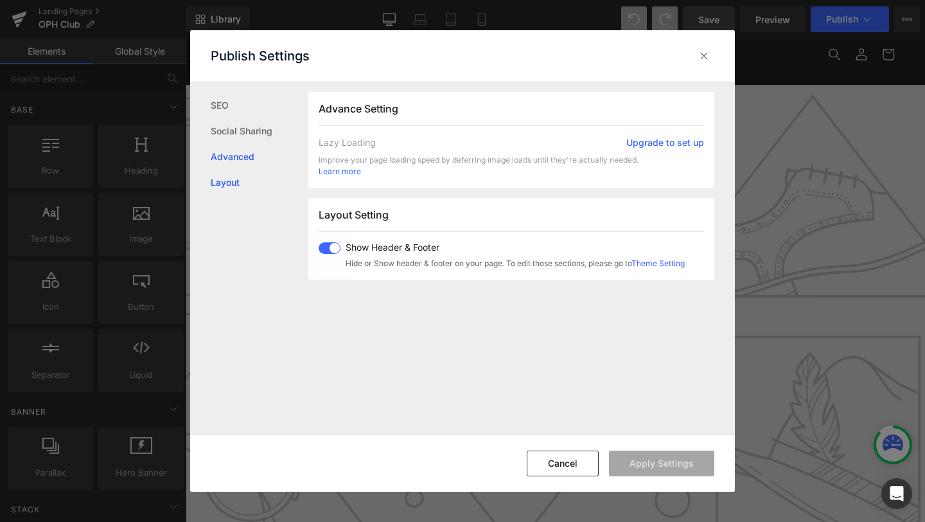
click at [242, 186] on link "Layout" at bounding box center [260, 183] width 98 height 26
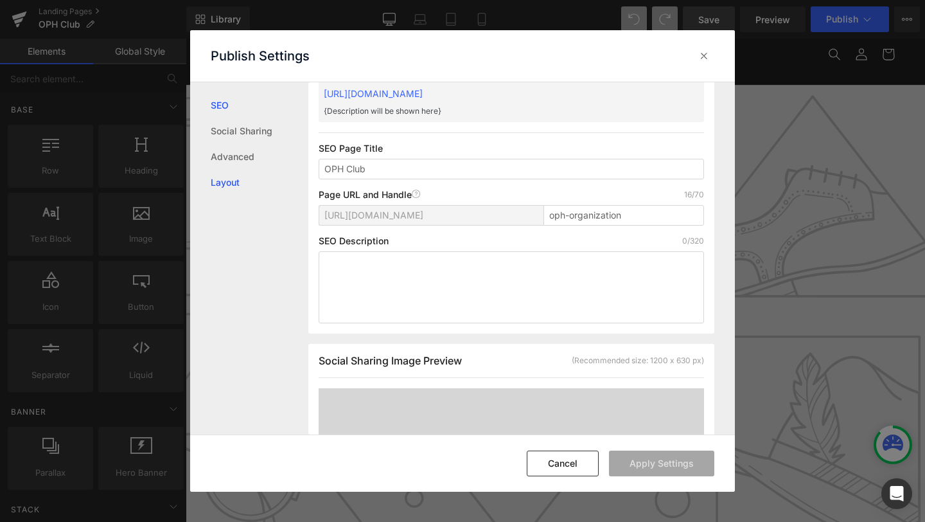
click at [256, 103] on link "SEO" at bounding box center [260, 105] width 98 height 26
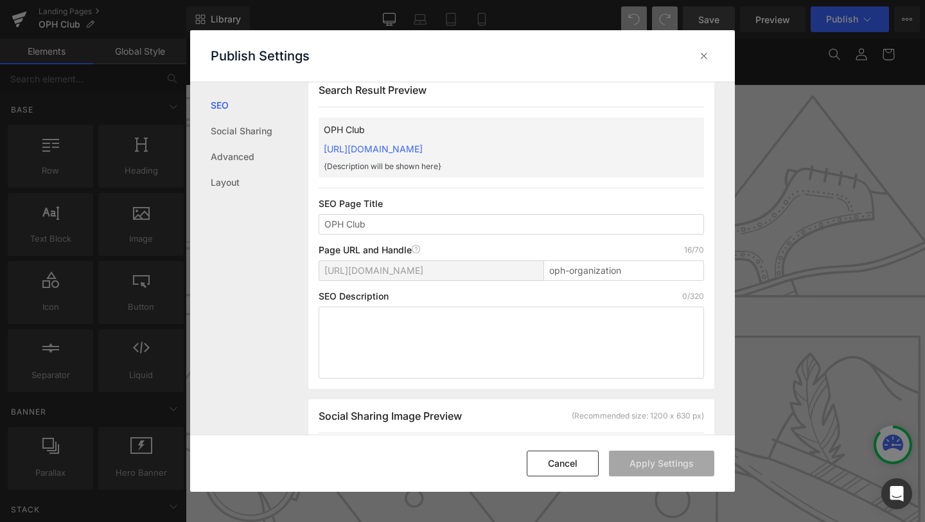
scroll to position [1, 0]
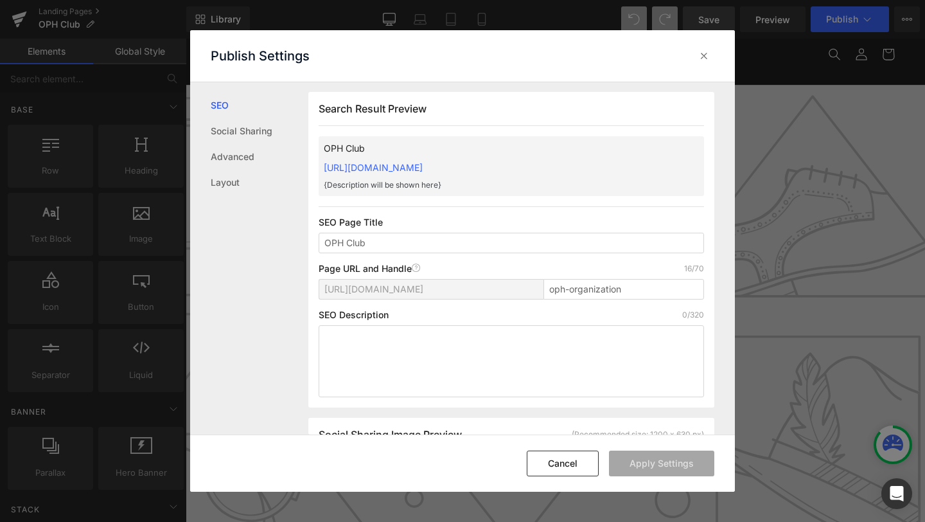
click at [414, 184] on p "{Description will be shown here}" at bounding box center [491, 185] width 334 height 12
click at [393, 350] on textarea at bounding box center [511, 361] width 385 height 72
type textarea "O"
type textarea "Community for [MEDICAL_DATA]"
click at [644, 463] on button "Apply Settings" at bounding box center [661, 463] width 105 height 26
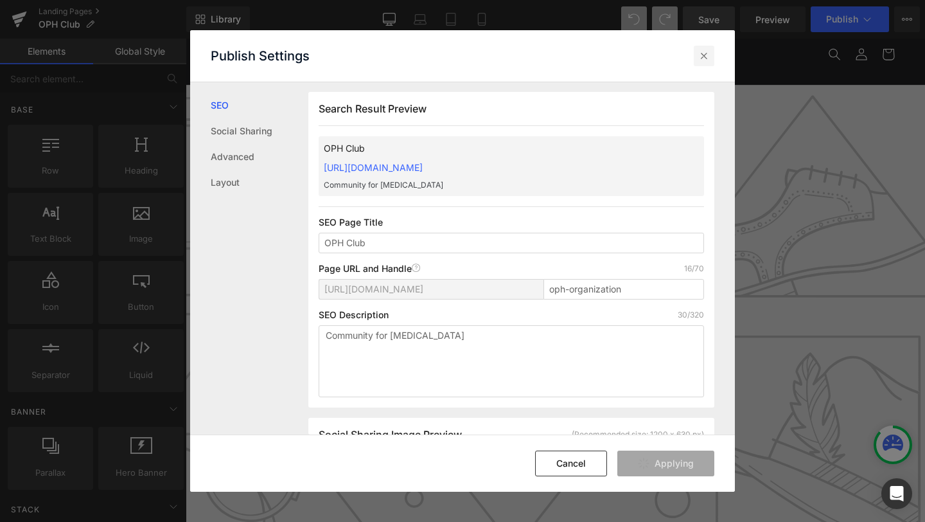
click at [698, 53] on icon at bounding box center [704, 55] width 13 height 13
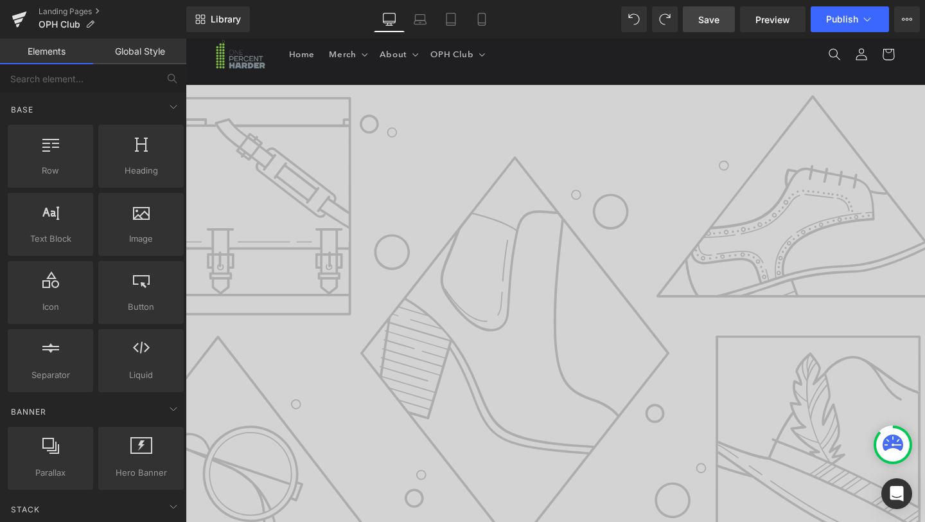
click at [704, 15] on span "Save" at bounding box center [708, 19] width 21 height 13
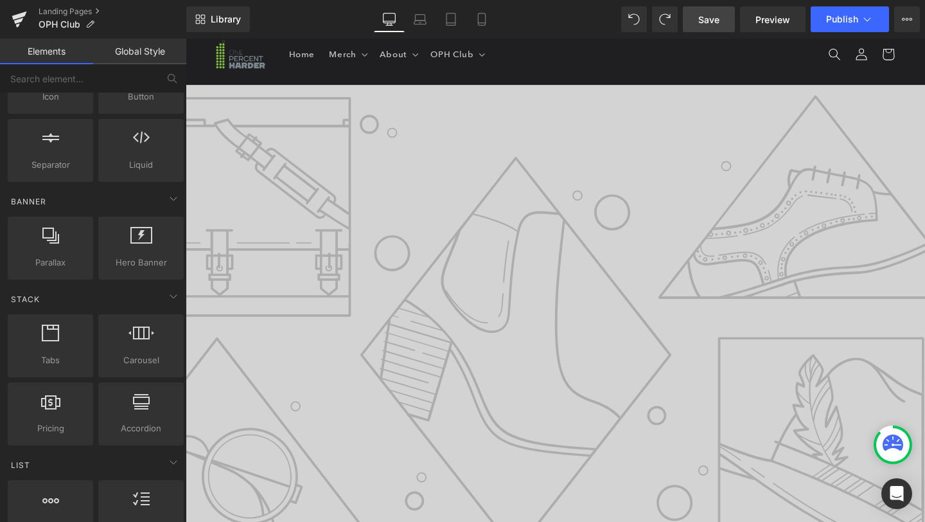
scroll to position [0, 0]
